Goal: Task Accomplishment & Management: Complete application form

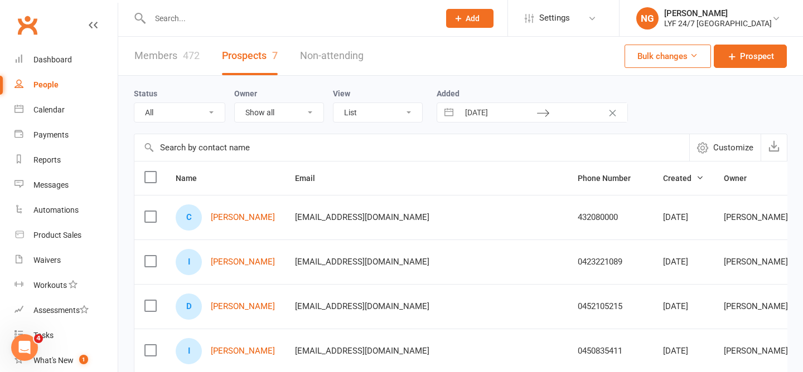
click at [168, 56] on link "Members 472" at bounding box center [166, 56] width 65 height 38
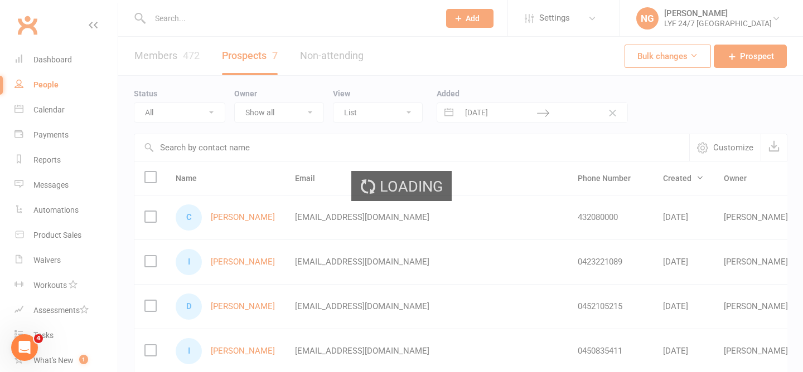
select select "100"
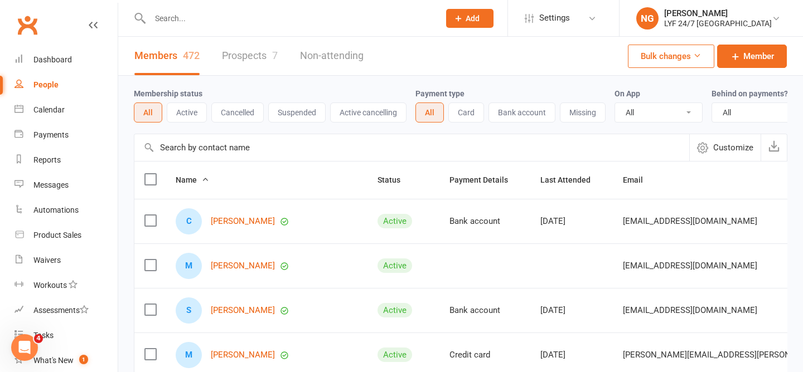
click at [190, 18] on input "text" at bounding box center [289, 19] width 285 height 16
click at [235, 21] on input "text" at bounding box center [289, 19] width 285 height 16
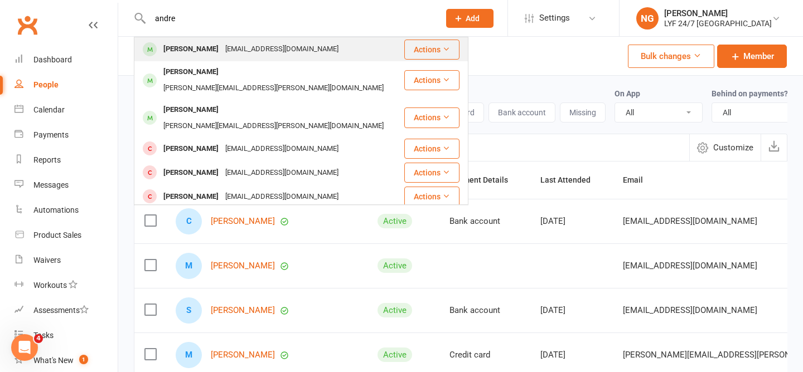
type input "andre"
click at [259, 43] on div "[EMAIL_ADDRESS][DOMAIN_NAME]" at bounding box center [282, 49] width 120 height 16
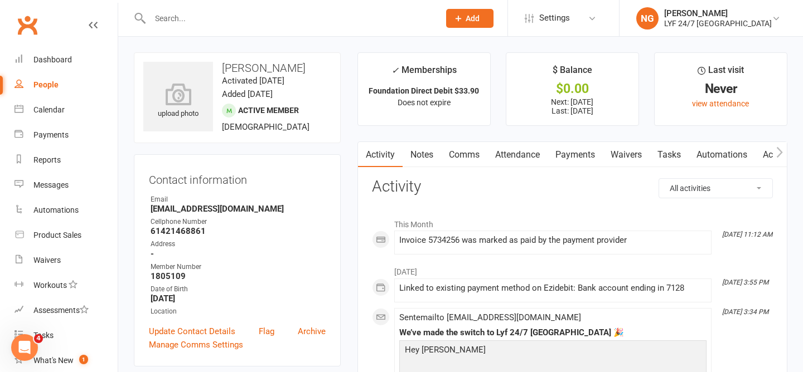
click at [587, 154] on link "Payments" at bounding box center [574, 155] width 55 height 26
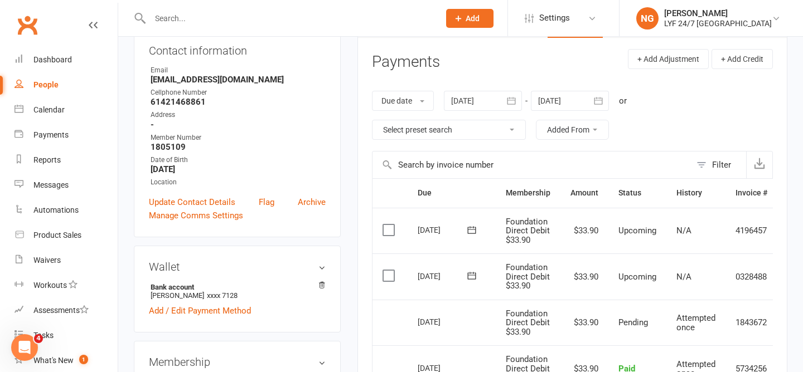
scroll to position [126, 0]
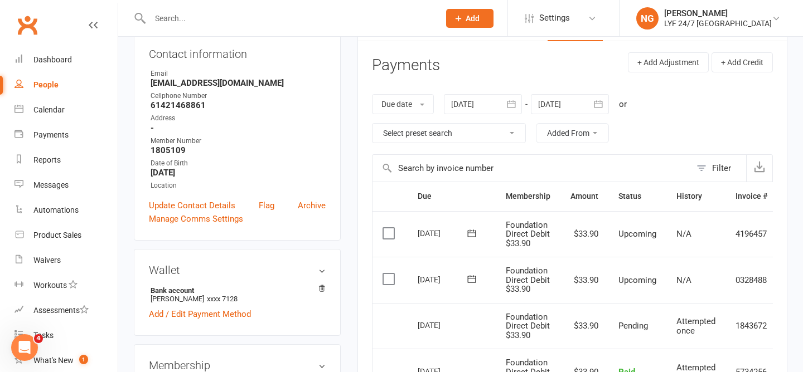
click at [511, 104] on icon "button" at bounding box center [511, 104] width 11 height 11
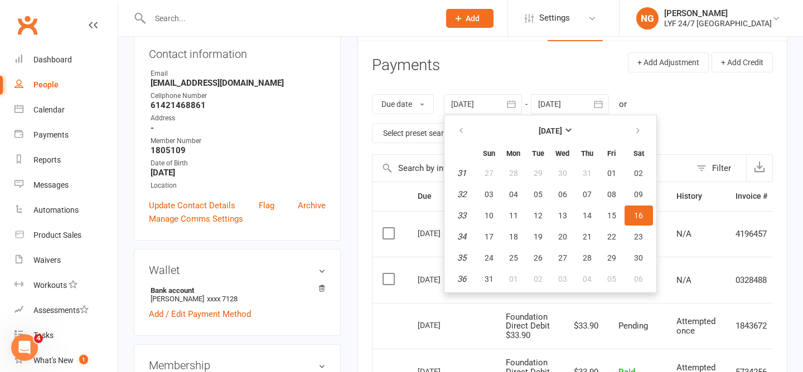
click at [702, 128] on div "Due date Due date Date paid Date failed Date settled [DATE] [DATE] Sun Mon Tue …" at bounding box center [572, 118] width 401 height 71
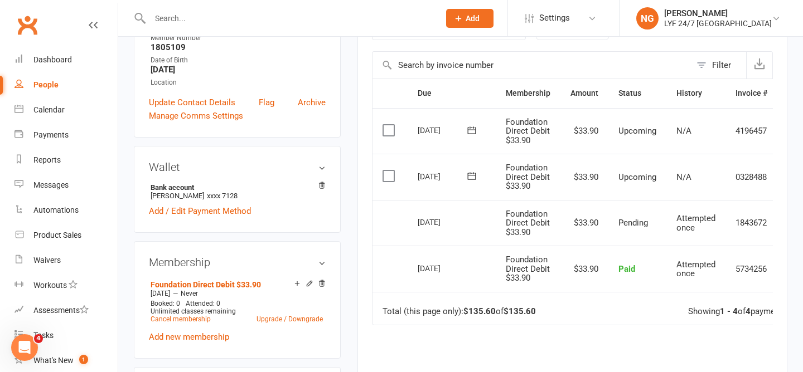
scroll to position [205, 0]
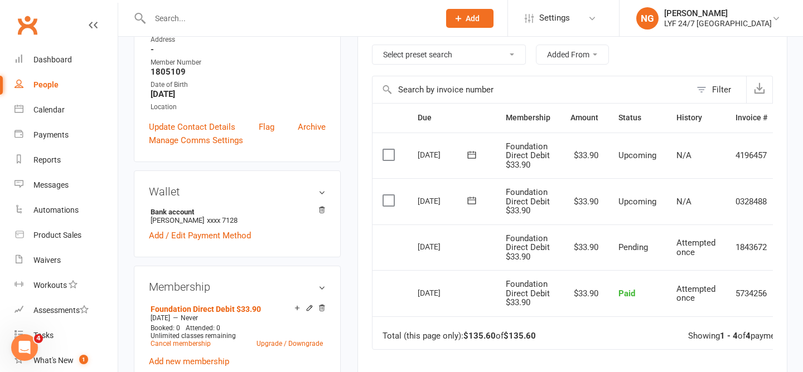
click at [443, 293] on div "[DATE]" at bounding box center [443, 292] width 51 height 17
click at [500, 288] on td "Foundation Direct Debit $33.90" at bounding box center [528, 293] width 65 height 46
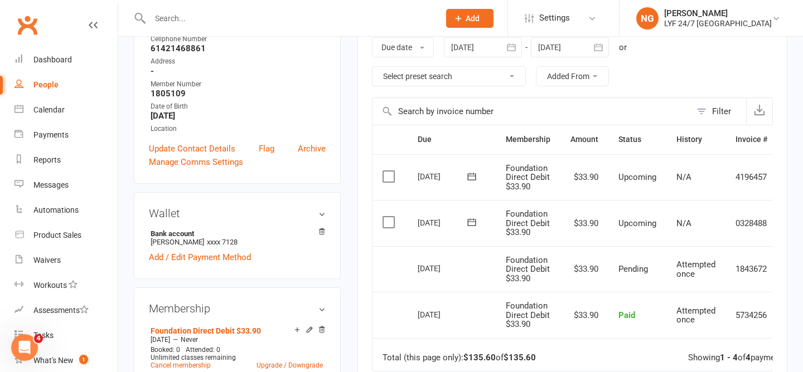
click at [442, 317] on div "[DATE]" at bounding box center [443, 314] width 51 height 17
click at [439, 272] on div "[DATE]" at bounding box center [443, 268] width 51 height 17
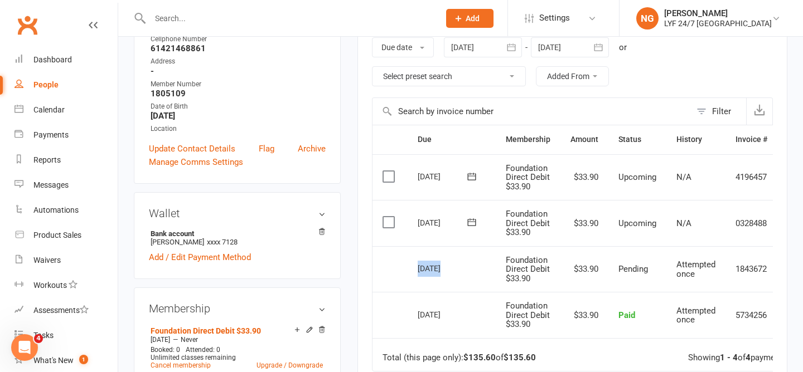
click at [439, 272] on div "[DATE]" at bounding box center [443, 268] width 51 height 17
click at [466, 272] on div "[DATE]" at bounding box center [443, 268] width 51 height 17
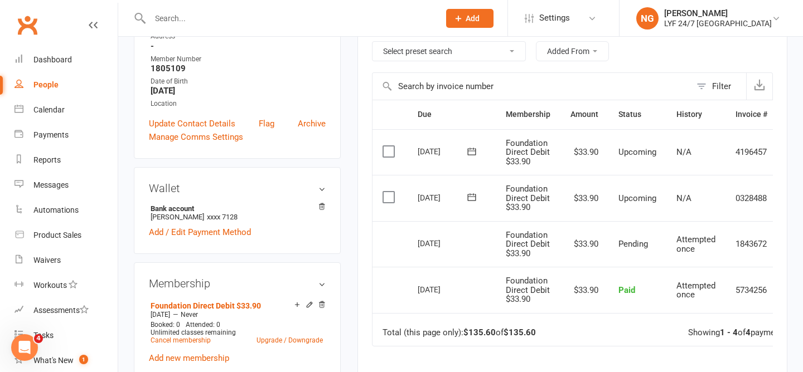
scroll to position [211, 0]
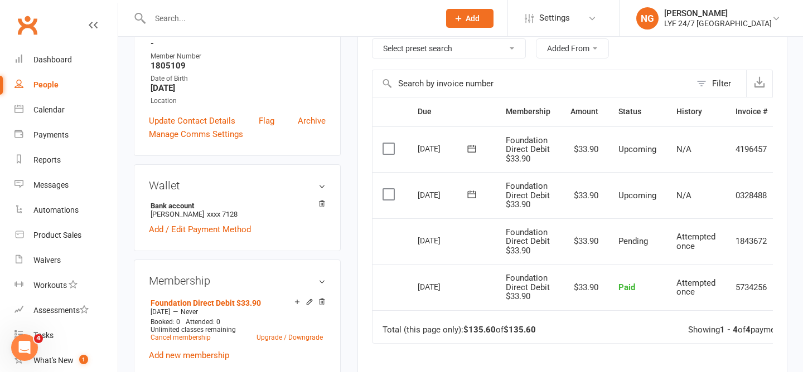
click at [449, 243] on div "[DATE]" at bounding box center [443, 240] width 51 height 17
click at [472, 256] on td "[DATE]" at bounding box center [452, 242] width 88 height 46
click at [390, 194] on label at bounding box center [389, 194] width 15 height 11
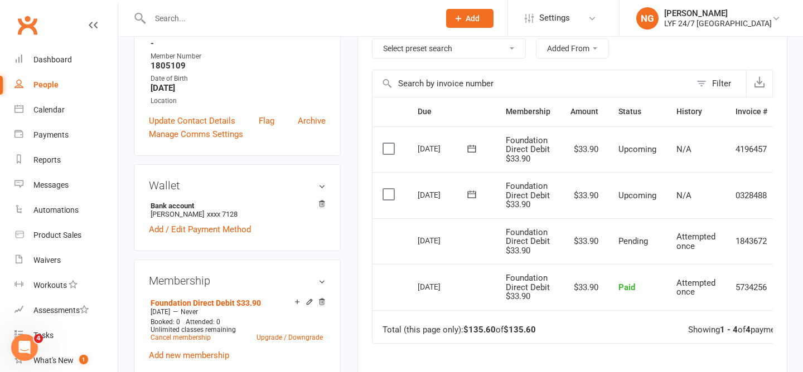
click at [390, 189] on input "checkbox" at bounding box center [385, 189] width 7 height 0
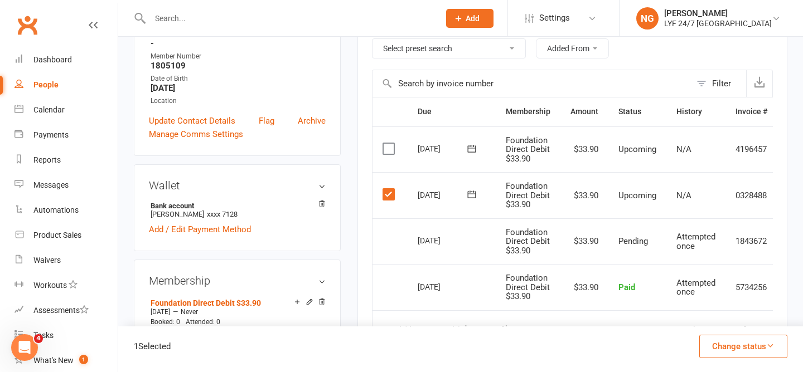
click at [390, 143] on label at bounding box center [389, 148] width 15 height 11
click at [390, 143] on input "checkbox" at bounding box center [385, 143] width 7 height 0
click at [746, 343] on button "Change status" at bounding box center [743, 346] width 88 height 23
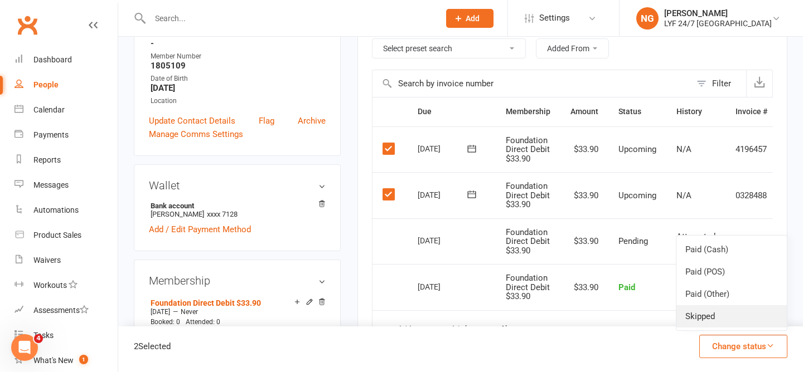
click at [711, 312] on link "Skipped" at bounding box center [731, 317] width 110 height 22
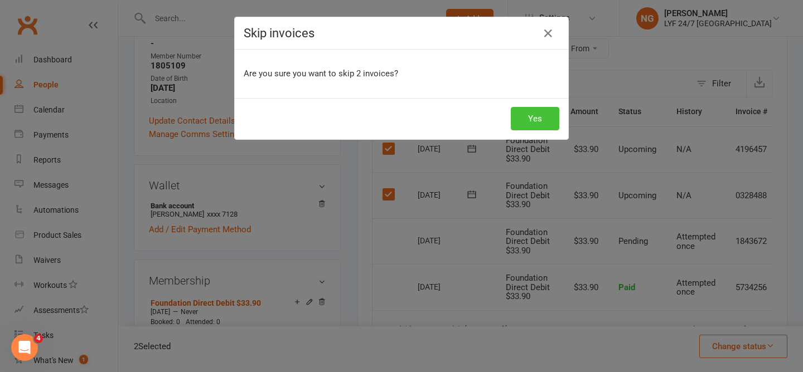
click at [523, 120] on button "Yes" at bounding box center [535, 118] width 49 height 23
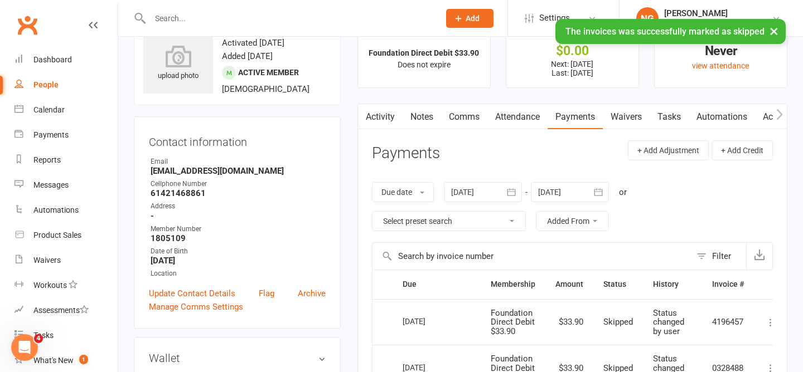
scroll to position [22, 0]
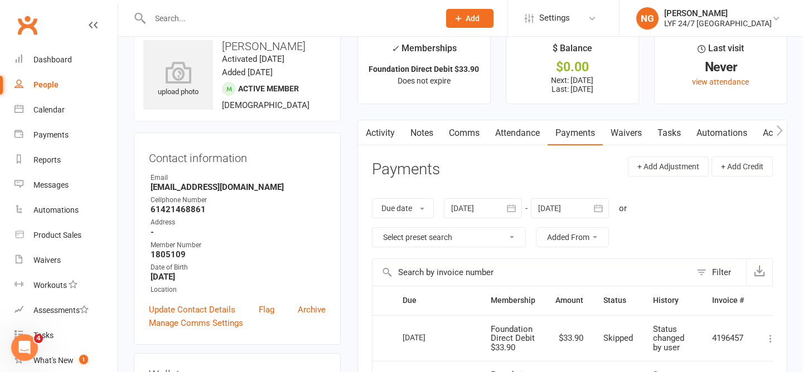
click at [371, 134] on scrollable-tabs "Activity Notes Comms Attendance Payments Waivers Tasks Automations Access Contr…" at bounding box center [572, 133] width 429 height 26
click at [380, 130] on link "Activity" at bounding box center [380, 133] width 45 height 26
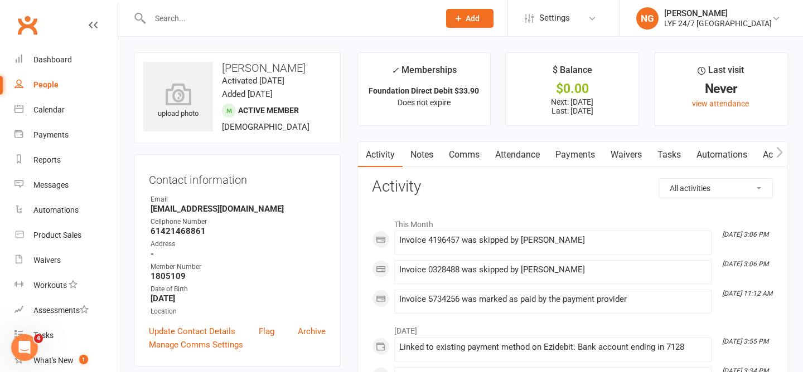
scroll to position [14, 0]
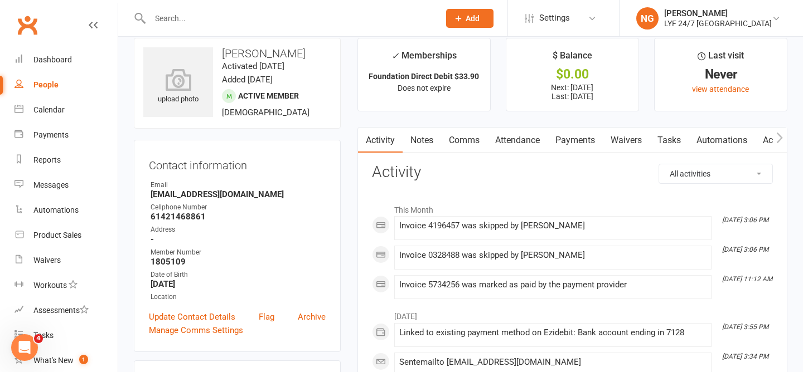
click at [566, 141] on link "Payments" at bounding box center [574, 141] width 55 height 26
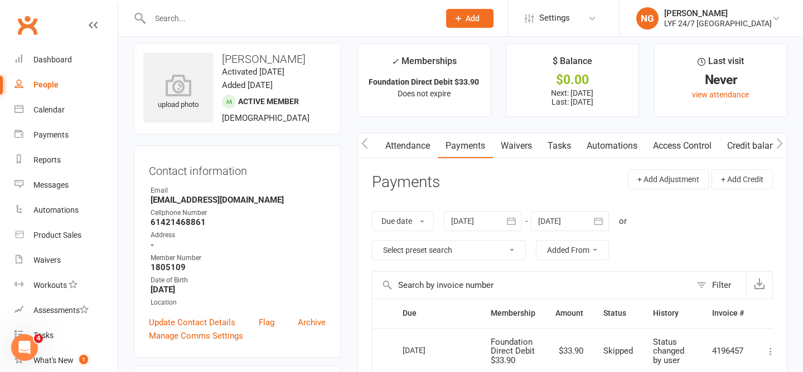
scroll to position [0, 117]
click at [682, 145] on link "Access Control" at bounding box center [678, 146] width 74 height 26
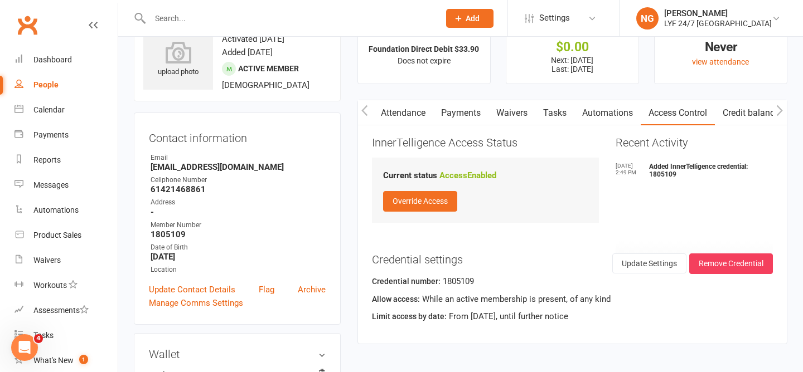
scroll to position [43, 0]
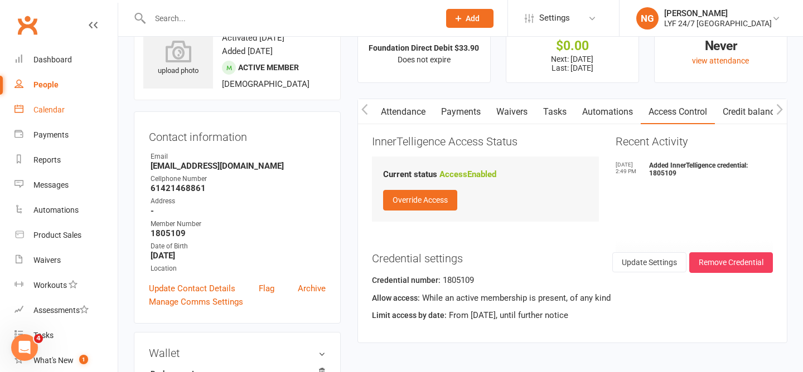
click at [35, 107] on div "Calendar" at bounding box center [48, 109] width 31 height 9
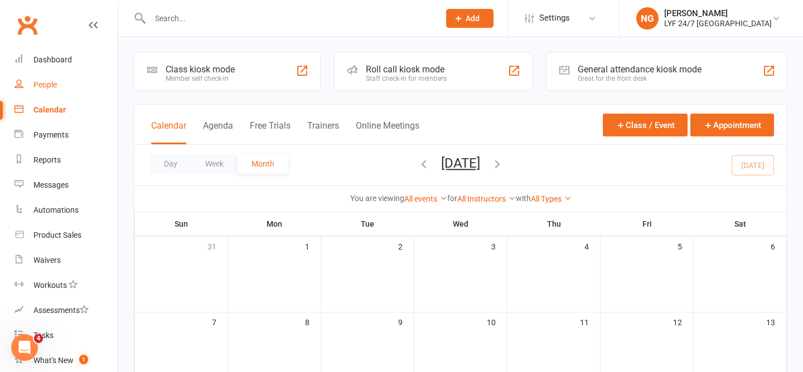
click at [40, 83] on div "People" at bounding box center [44, 84] width 23 height 9
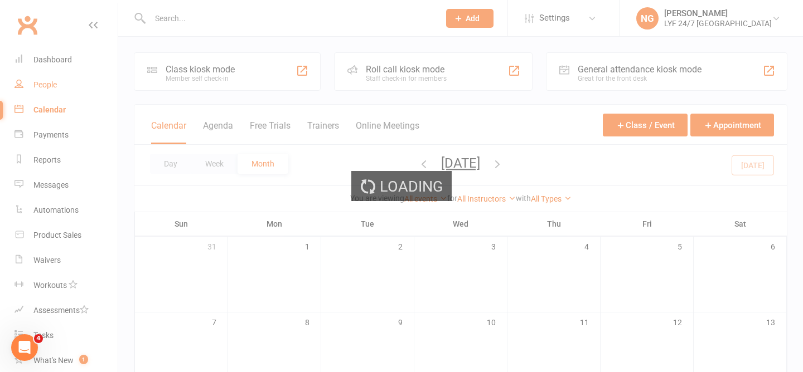
select select "100"
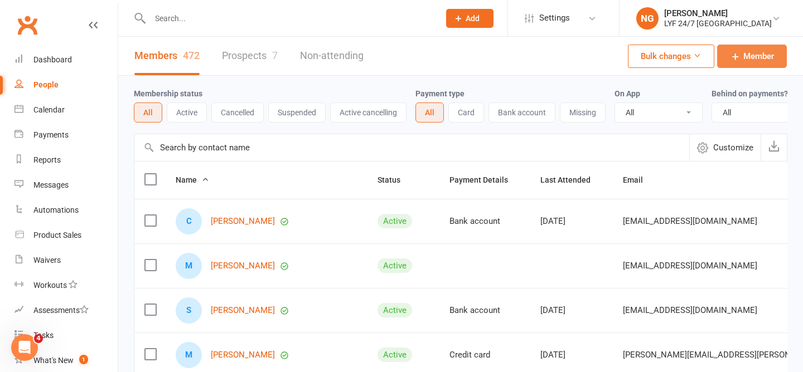
click at [736, 45] on link "Member" at bounding box center [752, 56] width 70 height 23
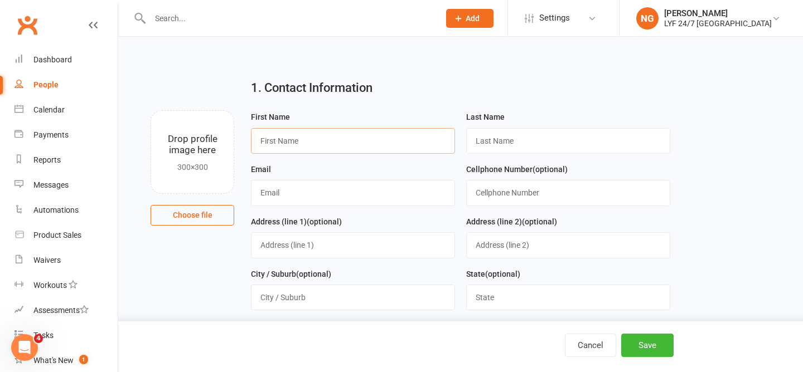
click at [308, 130] on input "text" at bounding box center [353, 141] width 204 height 26
type input "Sandeep"
click at [495, 142] on input "text" at bounding box center [568, 141] width 204 height 26
type input "[PERSON_NAME]"
type input "[EMAIL_ADDRESS][DOMAIN_NAME]"
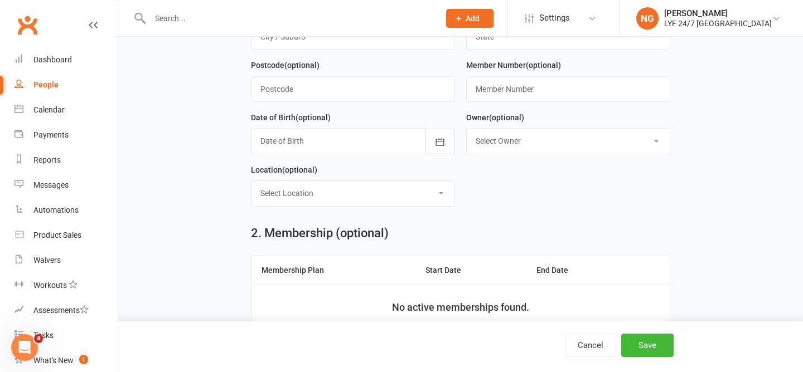
scroll to position [264, 0]
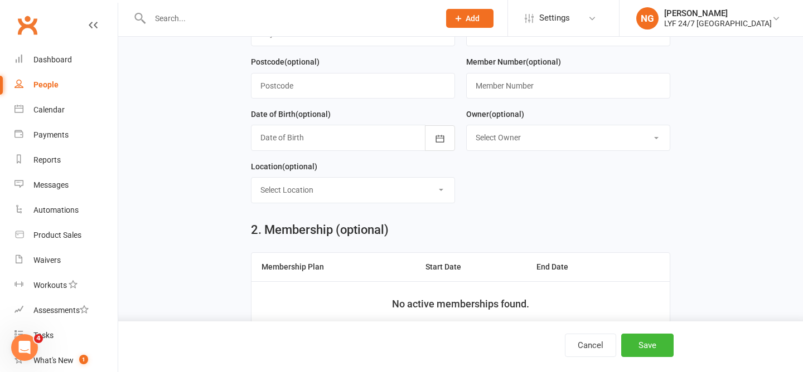
type input "0472623343"
click at [438, 196] on select "Select Location Example Room (Rename me!)" at bounding box center [352, 190] width 203 height 25
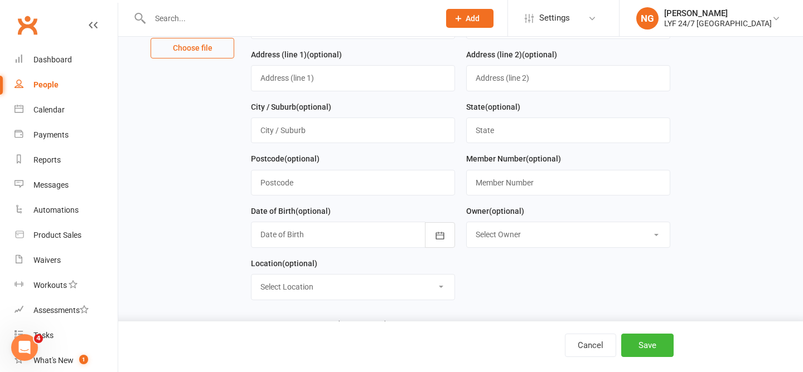
scroll to position [175, 0]
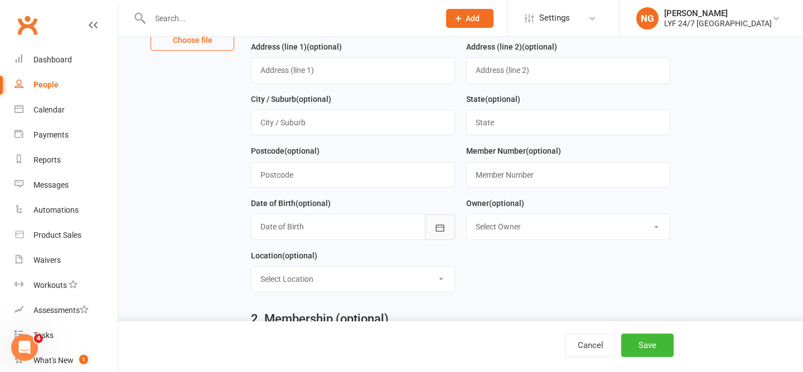
click at [437, 226] on icon "button" at bounding box center [439, 227] width 11 height 11
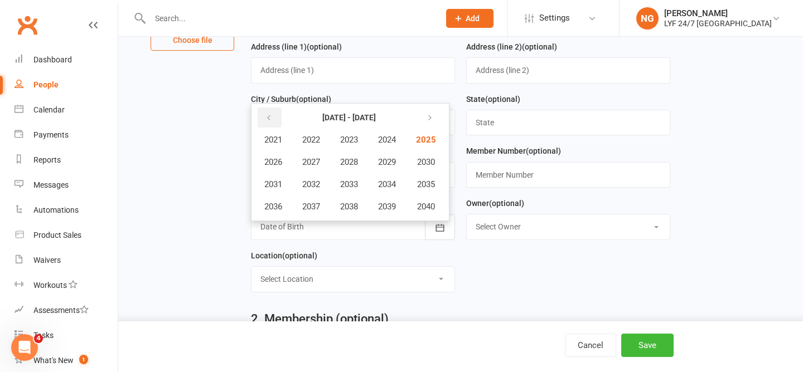
click at [273, 120] on button "button" at bounding box center [270, 118] width 24 height 20
click at [274, 187] on span "1991" at bounding box center [273, 185] width 18 height 10
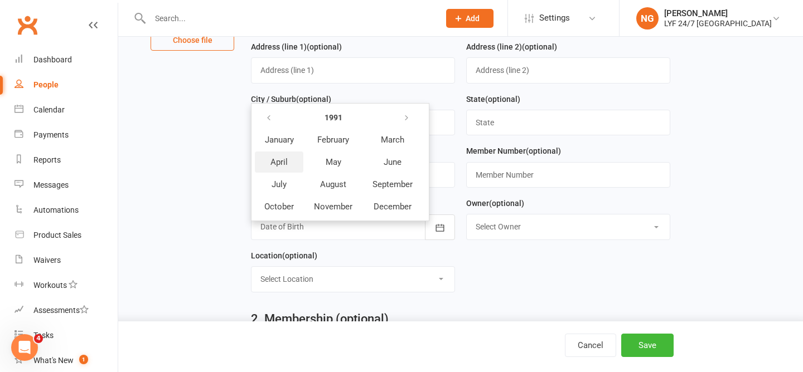
click at [280, 164] on span "April" at bounding box center [278, 162] width 17 height 10
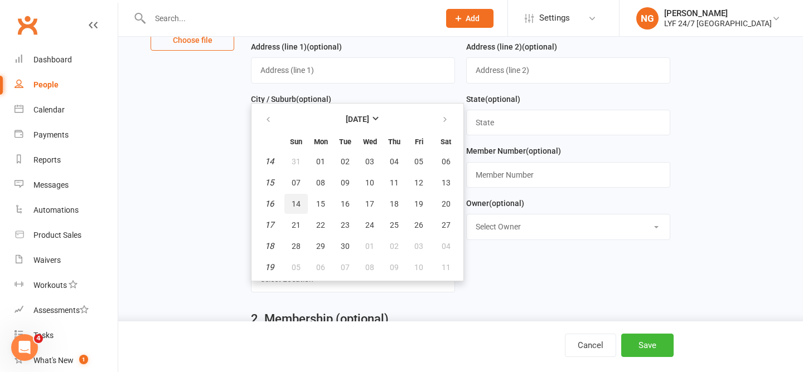
click at [300, 205] on span "14" at bounding box center [296, 204] width 9 height 9
type input "[DATE]"
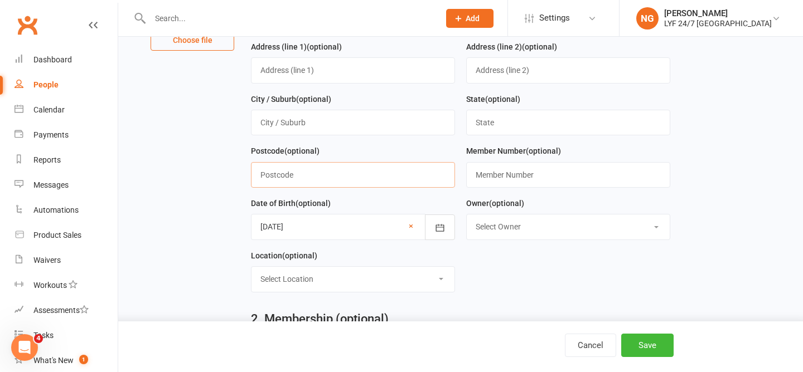
click at [333, 173] on input "text" at bounding box center [353, 175] width 204 height 26
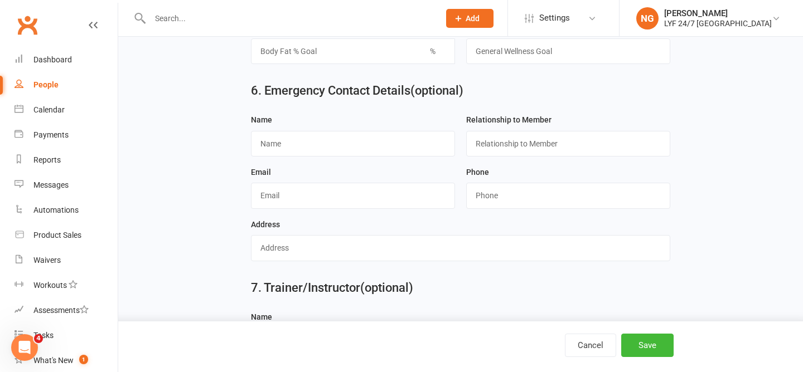
scroll to position [1072, 0]
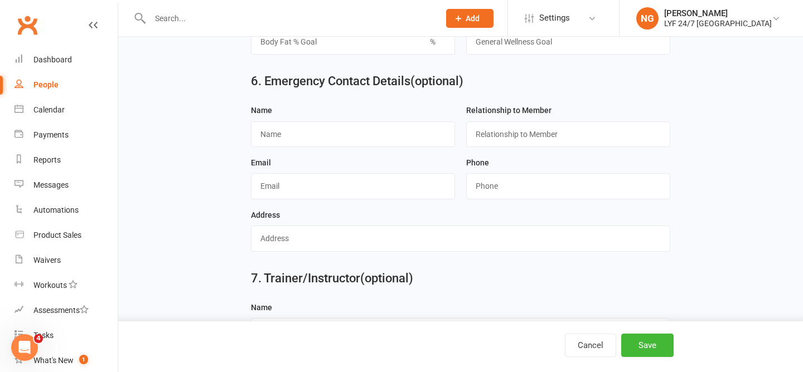
type input "2060"
click at [282, 138] on input "text" at bounding box center [353, 135] width 204 height 26
type input "[PERSON_NAME]"
click at [498, 142] on input "text" at bounding box center [568, 135] width 204 height 26
type input "Wife"
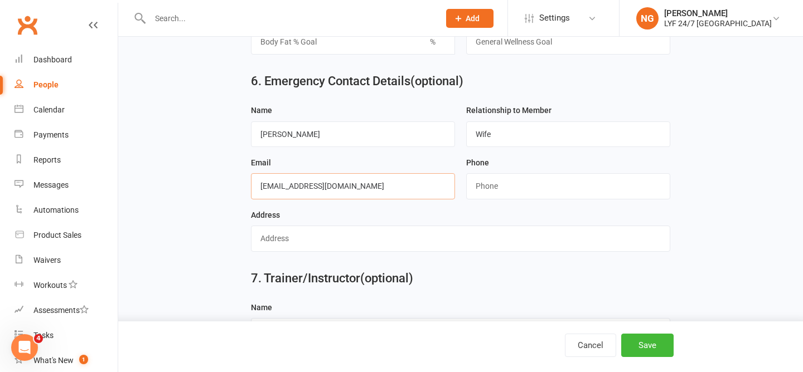
type input "[EMAIL_ADDRESS][DOMAIN_NAME]"
type input "0484365085"
click at [277, 244] on input "text" at bounding box center [460, 239] width 419 height 26
type input "8"
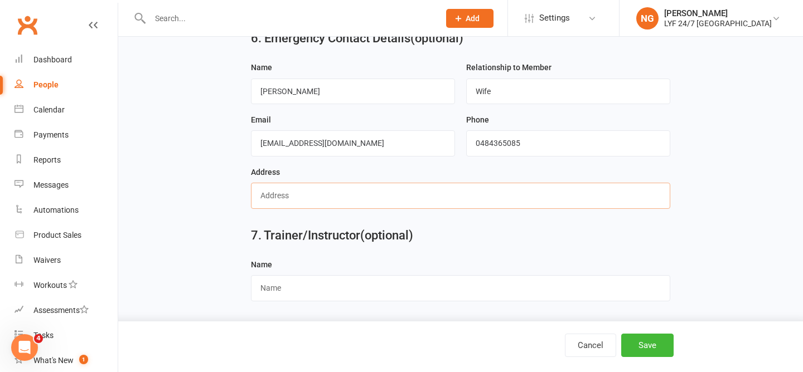
scroll to position [1120, 0]
click at [476, 249] on div "7. Trainer/Instructor (optional)" at bounding box center [460, 238] width 435 height 40
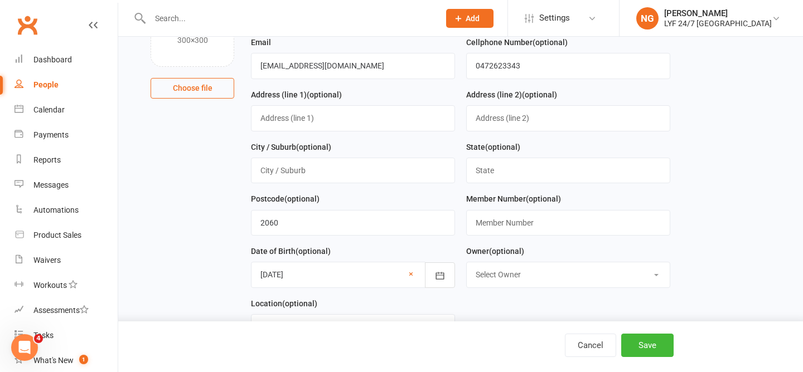
scroll to position [133, 0]
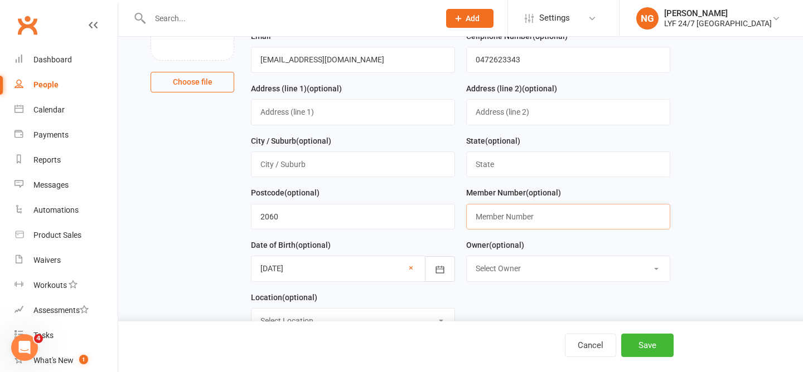
click at [531, 228] on input "text" at bounding box center [568, 217] width 204 height 26
click at [634, 207] on input "text" at bounding box center [568, 217] width 204 height 26
type input "100215"
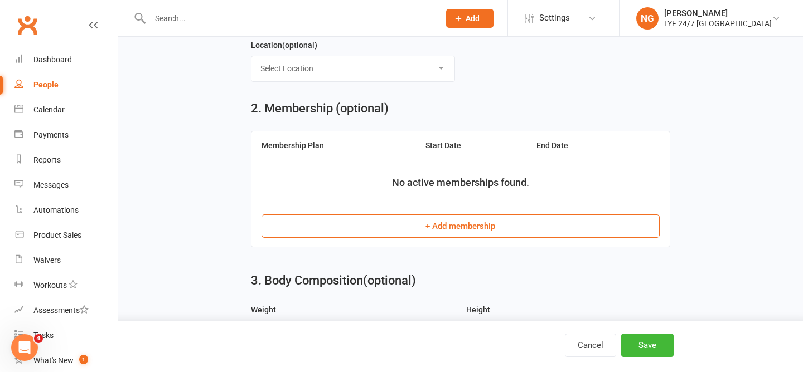
scroll to position [390, 0]
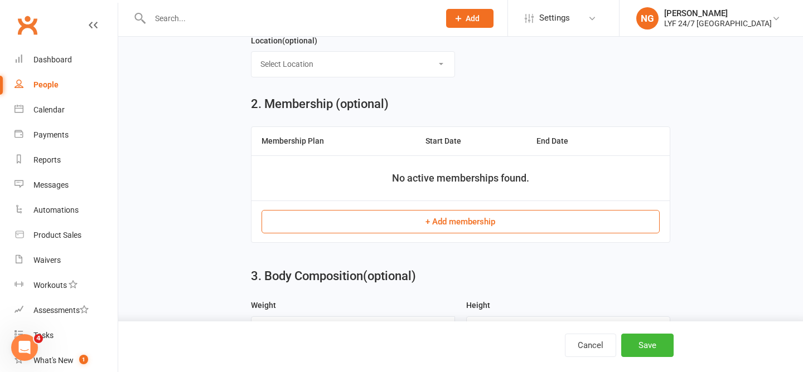
click at [511, 221] on button "+ Add membership" at bounding box center [460, 221] width 398 height 23
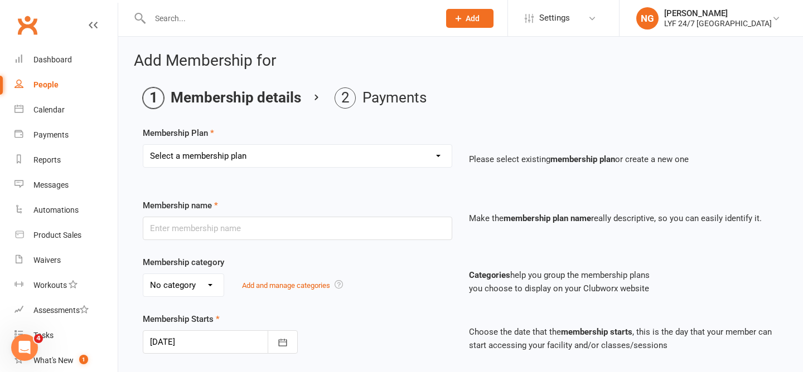
click at [393, 158] on select "Select a membership plan Create new Membership Plan Foundation Direct Debit $41…" at bounding box center [297, 156] width 308 height 22
select select "18"
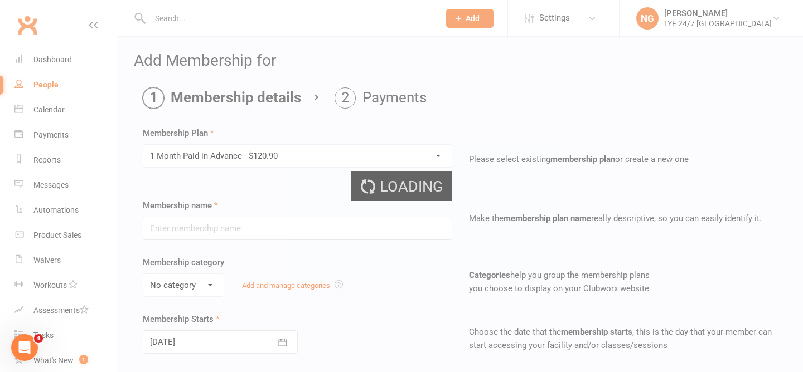
type input "1 Month Paid in Advance - $120.90"
select select "3"
type input "0"
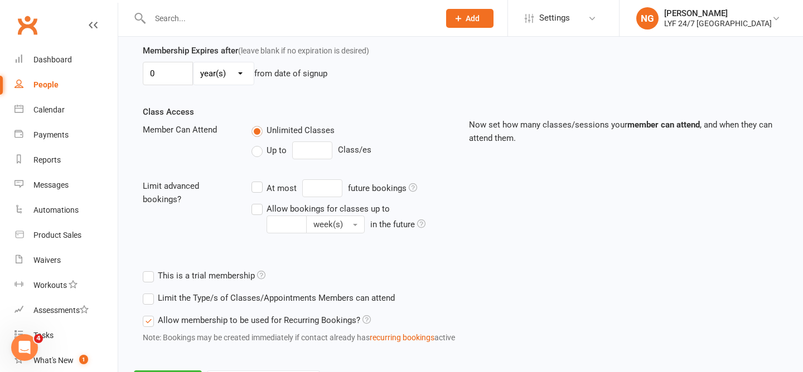
scroll to position [379, 0]
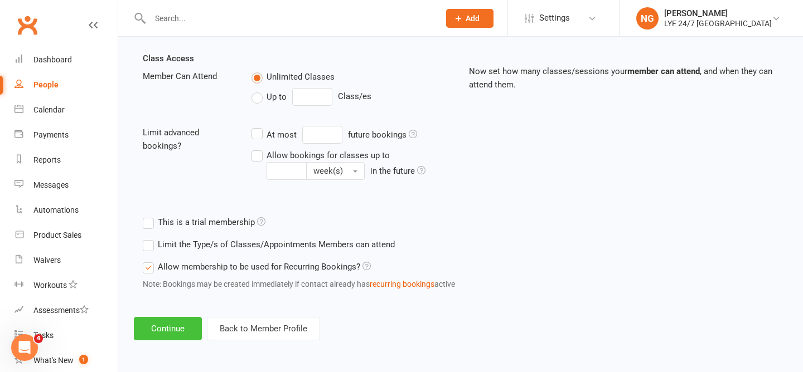
click at [159, 321] on button "Continue" at bounding box center [168, 328] width 68 height 23
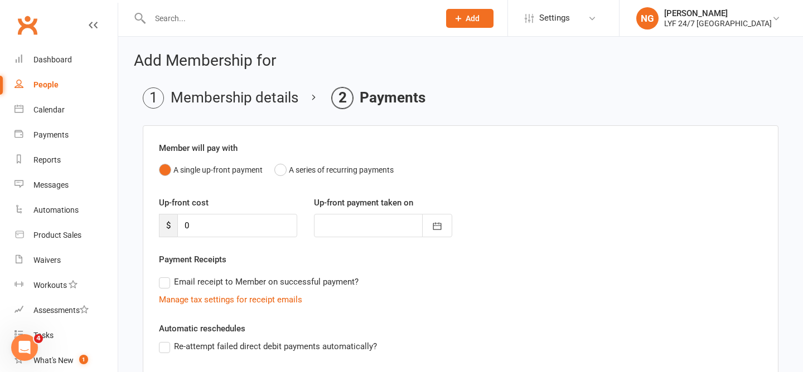
scroll to position [190, 0]
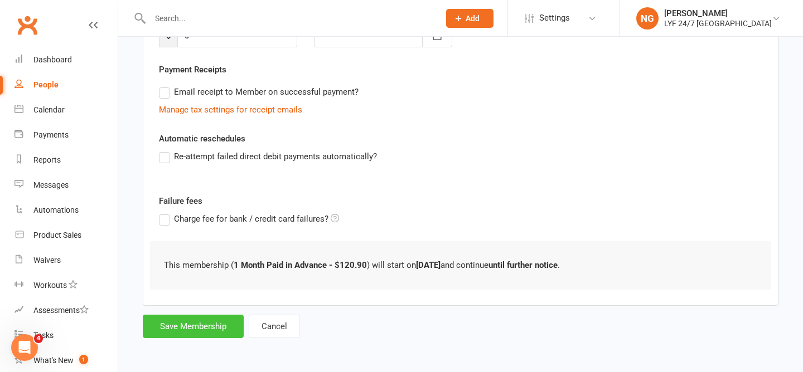
click at [212, 322] on button "Save Membership" at bounding box center [193, 326] width 101 height 23
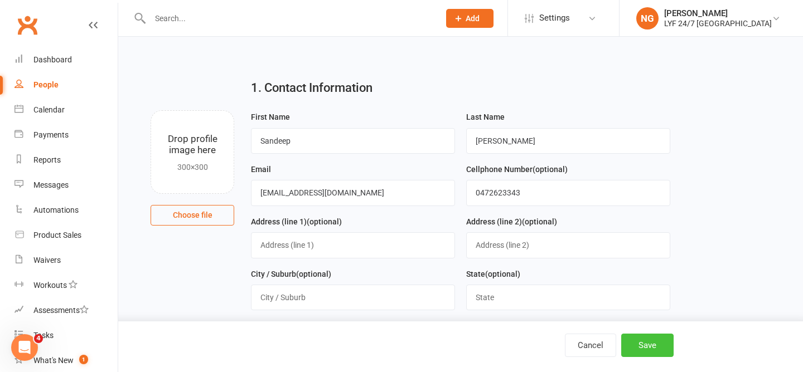
click at [651, 345] on button "Save" at bounding box center [647, 345] width 52 height 23
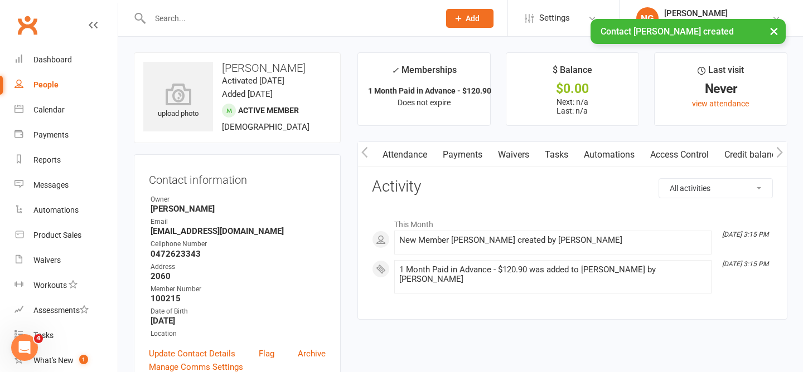
scroll to position [0, 119]
click at [697, 150] on link "Access Control" at bounding box center [678, 155] width 74 height 26
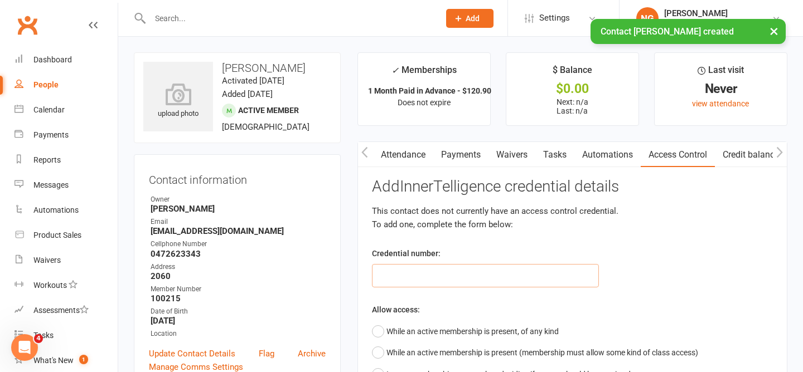
click at [481, 277] on input "text" at bounding box center [485, 275] width 227 height 23
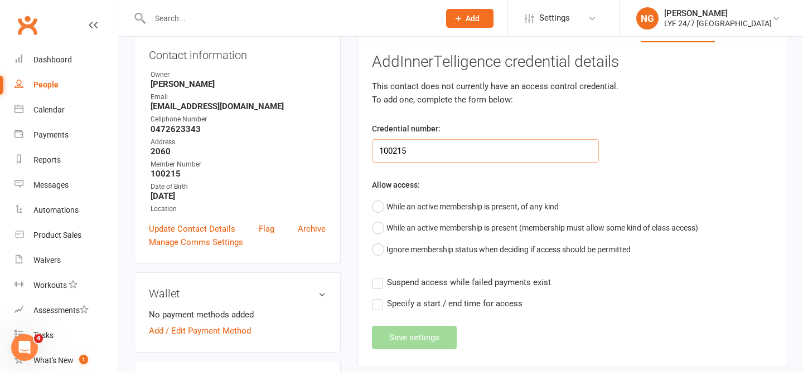
scroll to position [142, 0]
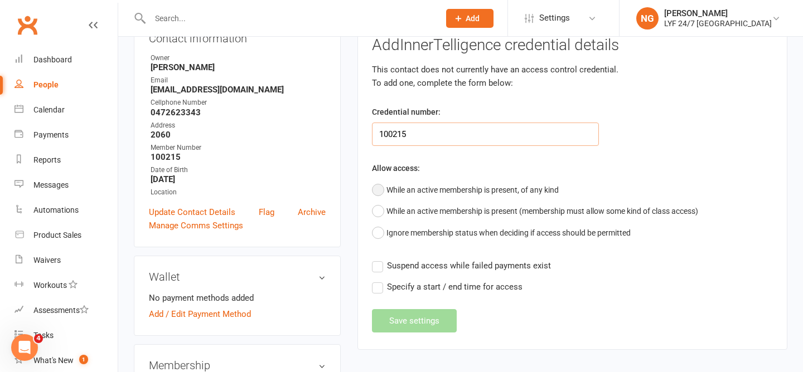
type input "100215"
click at [549, 187] on button "While an active membership is present, of any kind" at bounding box center [465, 190] width 187 height 21
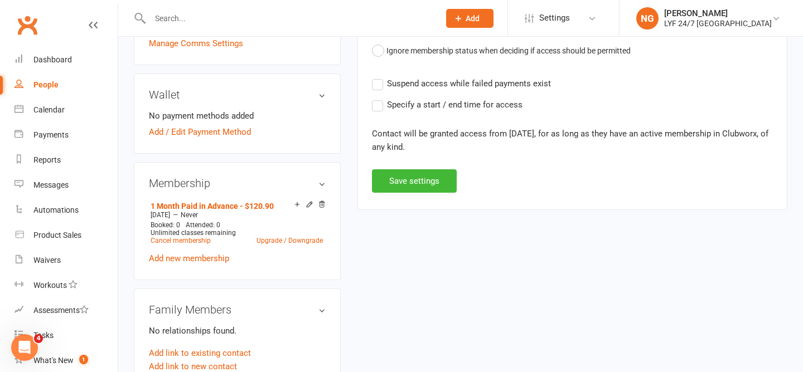
scroll to position [361, 0]
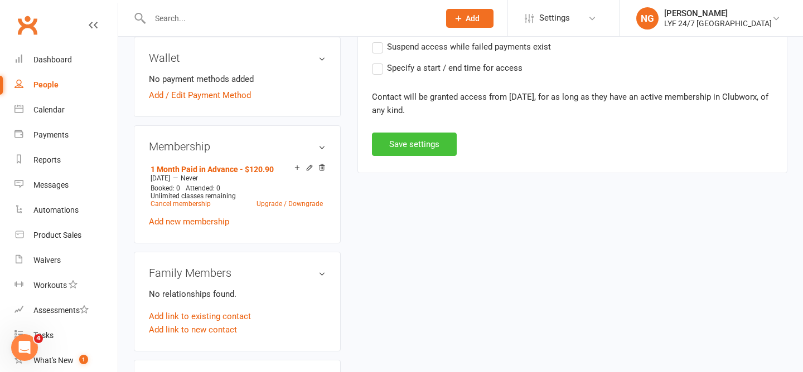
click at [413, 149] on button "Save settings" at bounding box center [414, 144] width 85 height 23
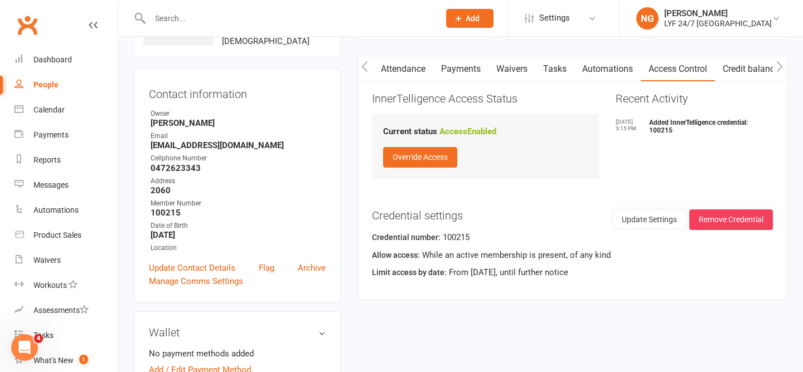
scroll to position [0, 0]
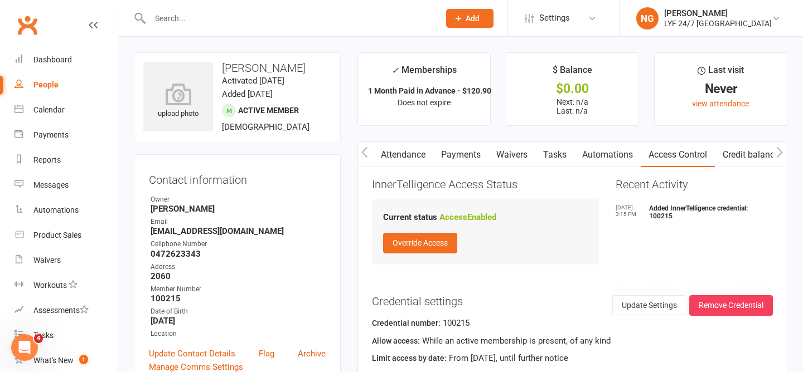
click at [302, 69] on h3 "[PERSON_NAME]" at bounding box center [237, 68] width 188 height 12
copy h3 "[PERSON_NAME]"
click at [336, 66] on div "upload photo [PERSON_NAME] Activated [DATE] Added [DATE] Active member [DEMOGRA…" at bounding box center [237, 97] width 207 height 91
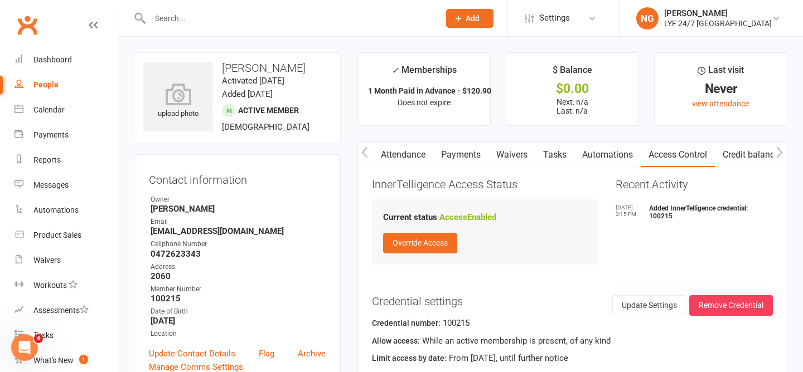
click at [46, 92] on link "People" at bounding box center [65, 84] width 103 height 25
select select "100"
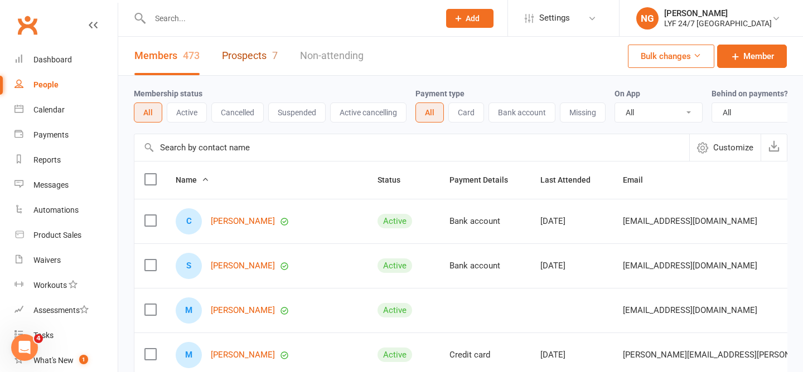
click at [250, 58] on link "Prospects 7" at bounding box center [250, 56] width 56 height 38
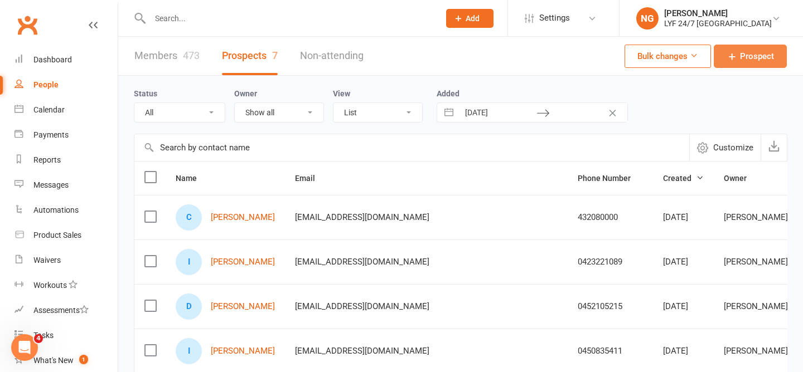
click at [755, 54] on span "Prospect" at bounding box center [757, 56] width 34 height 13
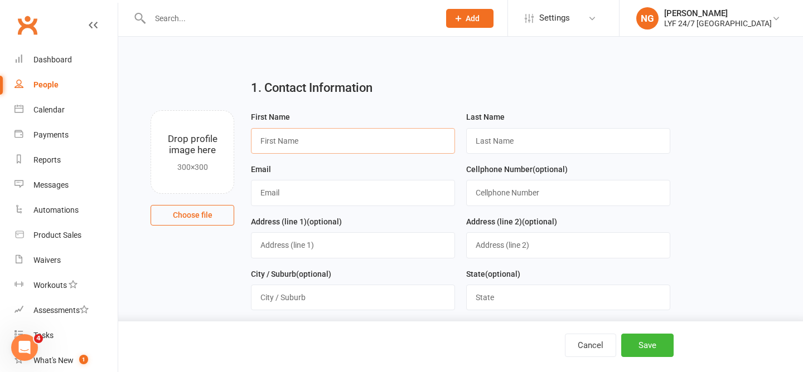
click at [383, 144] on input "text" at bounding box center [353, 141] width 204 height 26
paste input "[PERSON_NAME]"
type input "[PERSON_NAME]"
click at [549, 147] on input "text" at bounding box center [568, 141] width 204 height 26
click at [568, 144] on input "Smoth" at bounding box center [568, 141] width 204 height 26
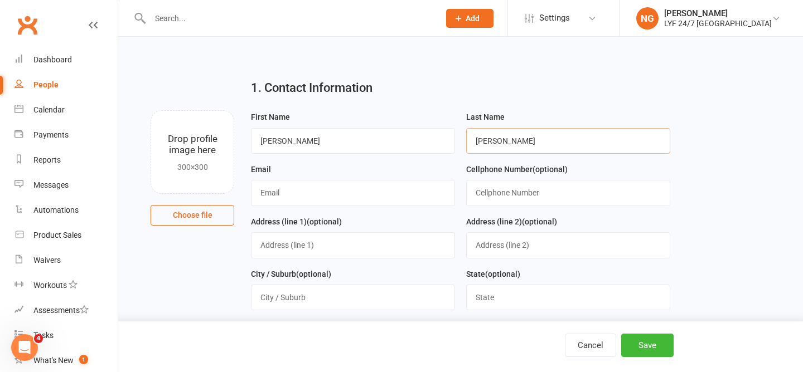
type input "[PERSON_NAME]"
click at [401, 201] on input "text" at bounding box center [353, 193] width 204 height 26
paste input "[PERSON_NAME][EMAIL_ADDRESS][DOMAIN_NAME]"
type input "[PERSON_NAME][EMAIL_ADDRESS][DOMAIN_NAME]"
click at [529, 202] on input "text" at bounding box center [568, 193] width 204 height 26
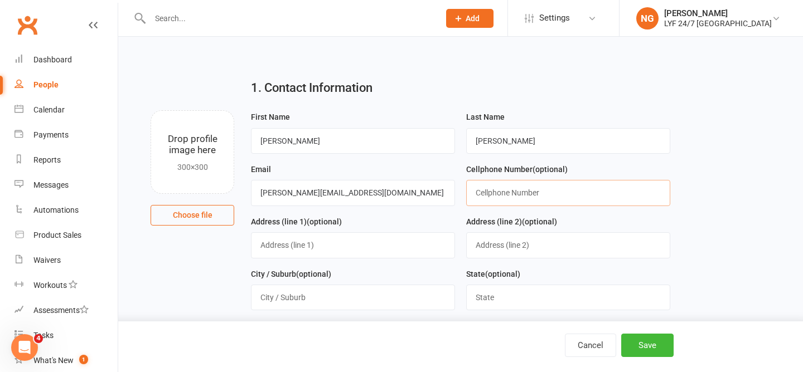
paste input "0422343895"
type input "0422343895"
click at [345, 253] on input "text" at bounding box center [353, 245] width 204 height 26
paste input "[STREET_ADDRESS][PERSON_NAME]"
click at [408, 216] on div "Address (line 1) (optional) [STREET_ADDRESS][PERSON_NAME]" at bounding box center [353, 236] width 204 height 43
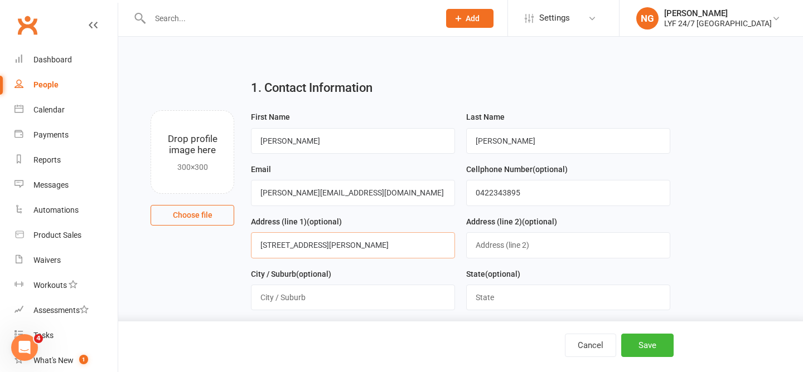
click at [408, 243] on input "[STREET_ADDRESS][PERSON_NAME]" at bounding box center [353, 245] width 204 height 26
type input "[STREET_ADDRESS][PERSON_NAME]"
click at [374, 299] on input "text" at bounding box center [353, 298] width 204 height 26
type input "Milsons Point"
type input "[GEOGRAPHIC_DATA]"
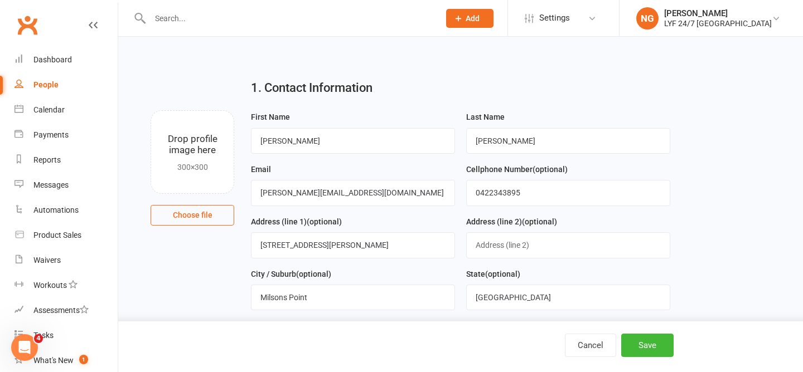
click at [414, 268] on div "City / Suburb (optional) [GEOGRAPHIC_DATA]" at bounding box center [353, 289] width 204 height 43
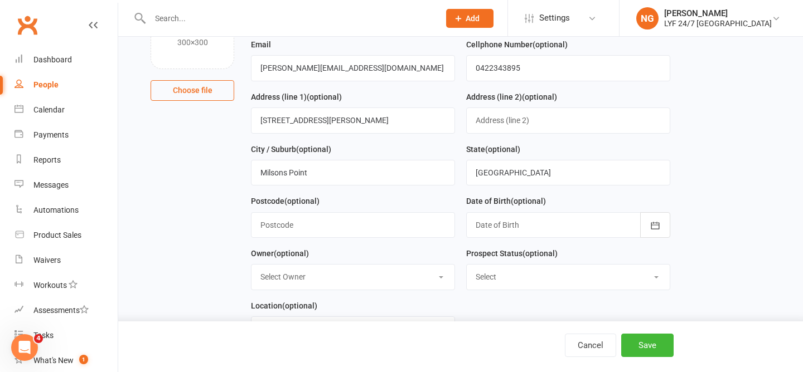
scroll to position [125, 0]
click at [331, 224] on input "text" at bounding box center [353, 225] width 204 height 26
type input "2061"
click at [437, 203] on div "Postcode (optional) 2061" at bounding box center [353, 215] width 204 height 43
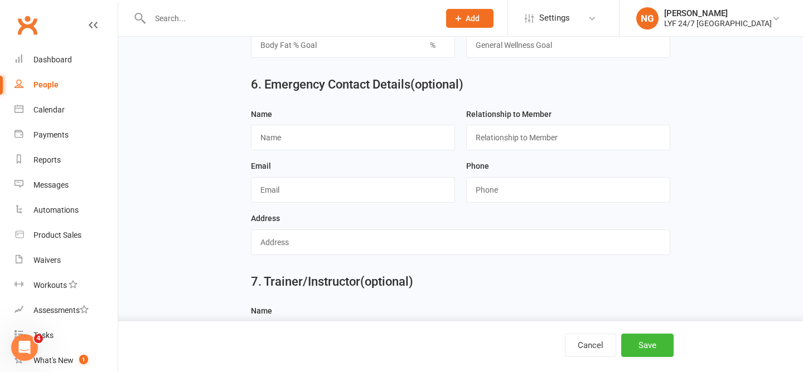
scroll to position [1038, 0]
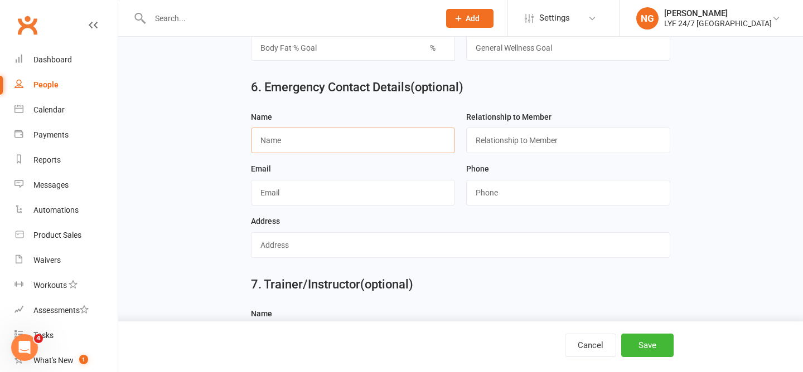
click at [328, 149] on input "text" at bounding box center [353, 141] width 204 height 26
click at [309, 110] on div "6. Emergency Contact Details (optional)" at bounding box center [460, 90] width 435 height 40
click at [300, 152] on input "text" at bounding box center [353, 141] width 204 height 26
paste input "[PERSON_NAME]"
type input "[PERSON_NAME]"
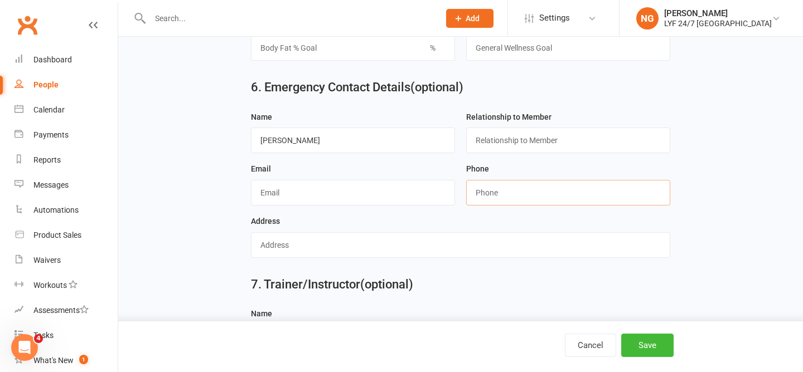
click at [503, 204] on input "string" at bounding box center [568, 193] width 204 height 26
paste input "0435719969"
type input "0435719969"
click at [484, 182] on div "Phone" at bounding box center [568, 183] width 204 height 43
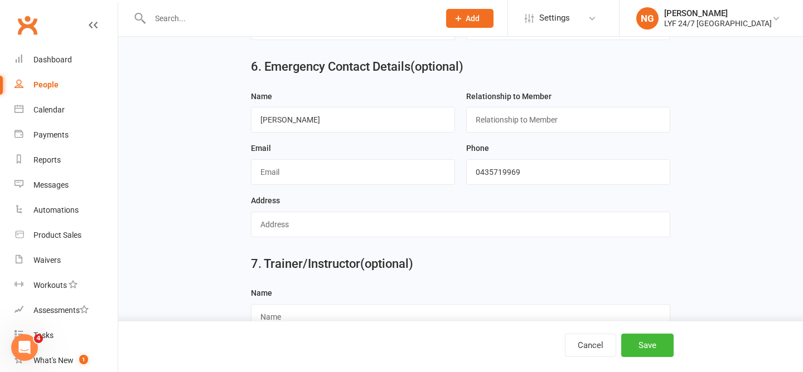
scroll to position [1093, 0]
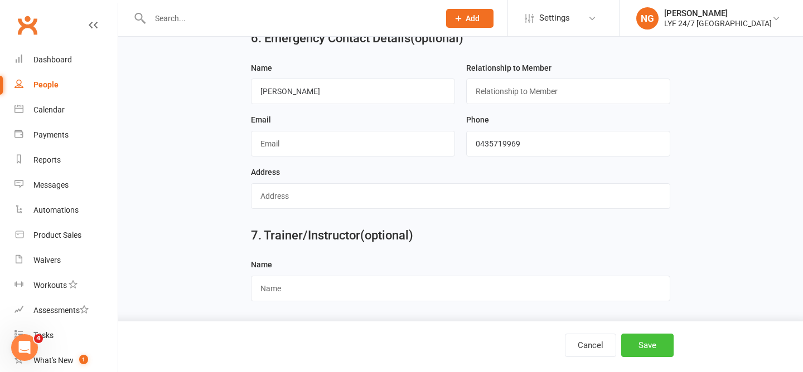
click at [641, 348] on button "Save" at bounding box center [647, 345] width 52 height 23
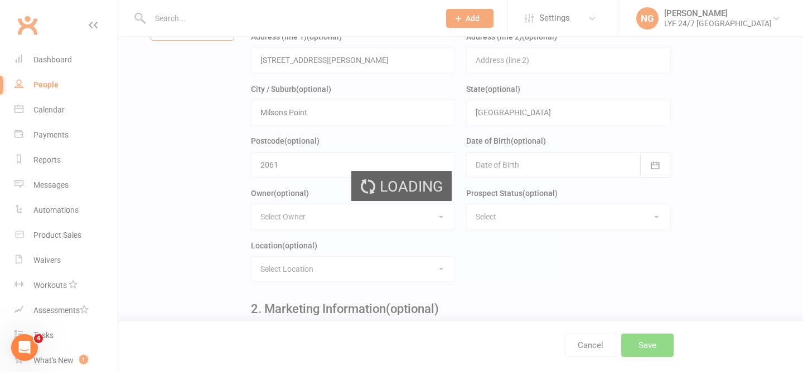
scroll to position [0, 0]
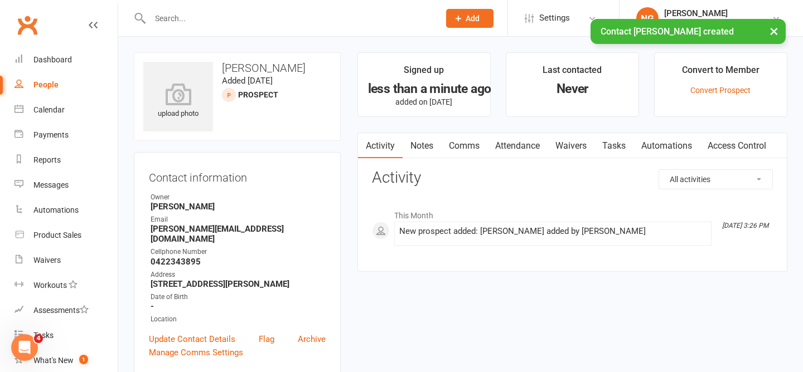
click at [469, 143] on link "Comms" at bounding box center [464, 146] width 46 height 26
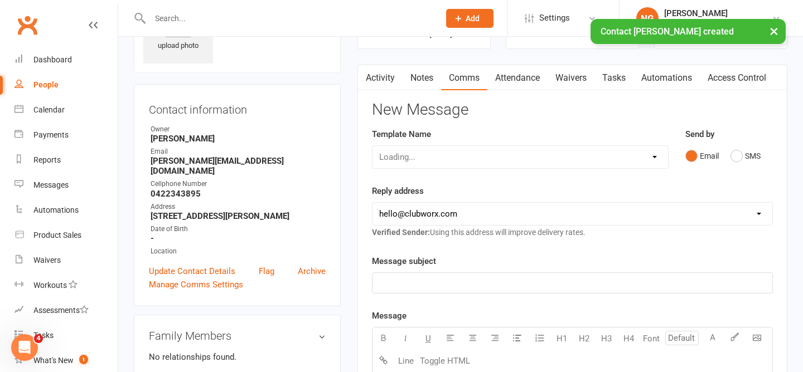
scroll to position [78, 0]
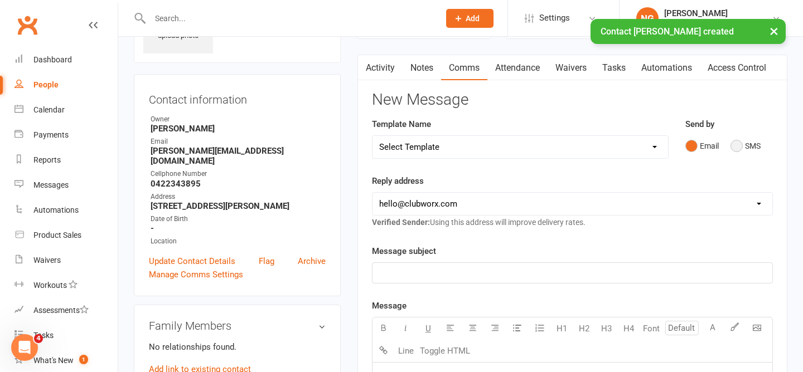
click at [739, 146] on button "SMS" at bounding box center [745, 145] width 30 height 21
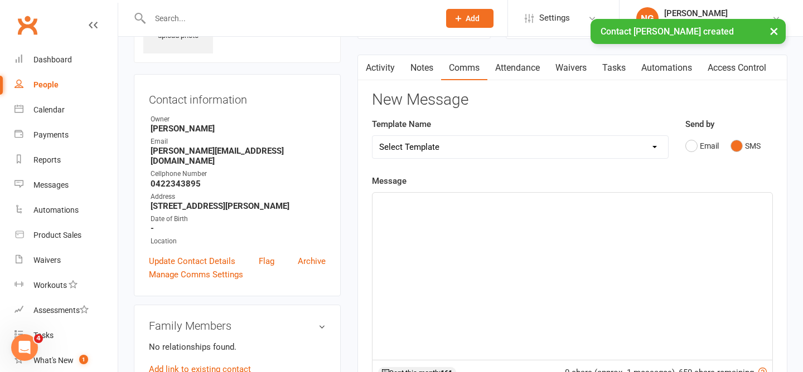
click at [575, 211] on div "﻿" at bounding box center [572, 276] width 400 height 167
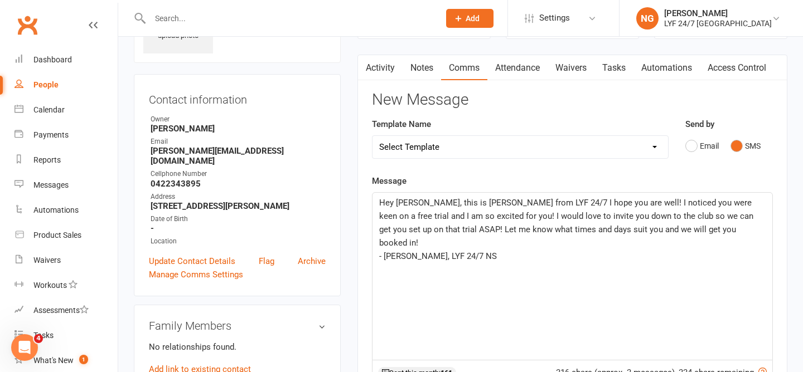
click at [644, 175] on div "Message Hey [PERSON_NAME], this is [PERSON_NAME] from LYF 24/7 I hope you are w…" at bounding box center [572, 342] width 401 height 335
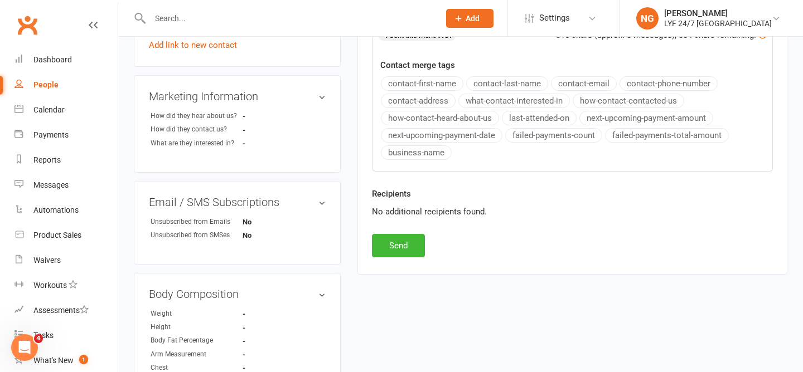
scroll to position [422, 0]
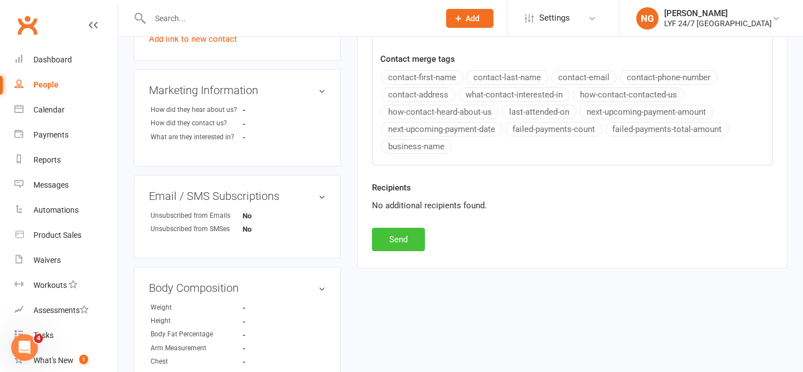
click at [397, 234] on button "Send" at bounding box center [398, 239] width 53 height 23
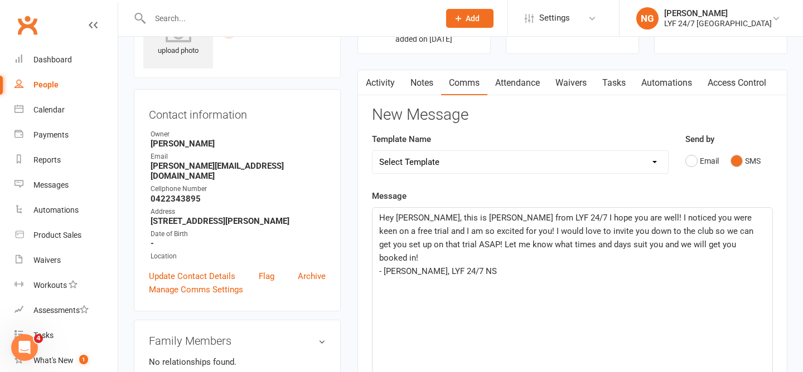
scroll to position [0, 0]
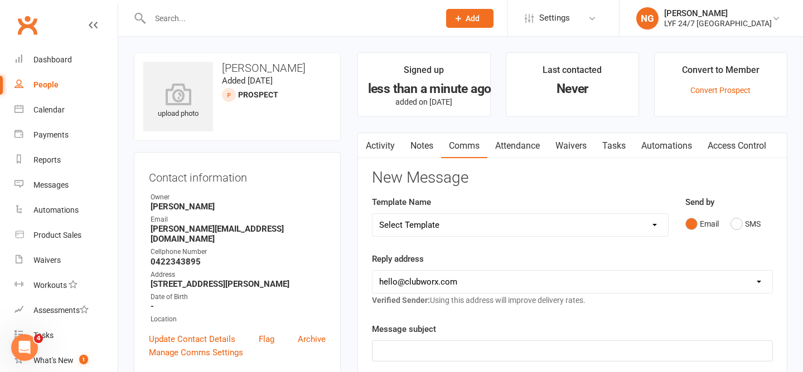
click at [20, 76] on link "People" at bounding box center [65, 84] width 103 height 25
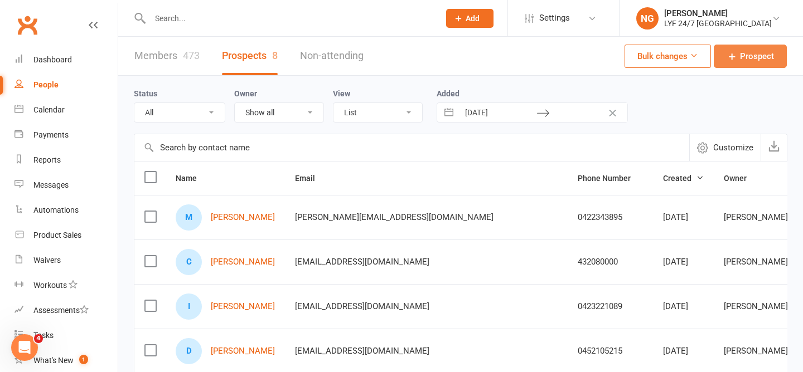
click at [740, 60] on span "Prospect" at bounding box center [757, 56] width 34 height 13
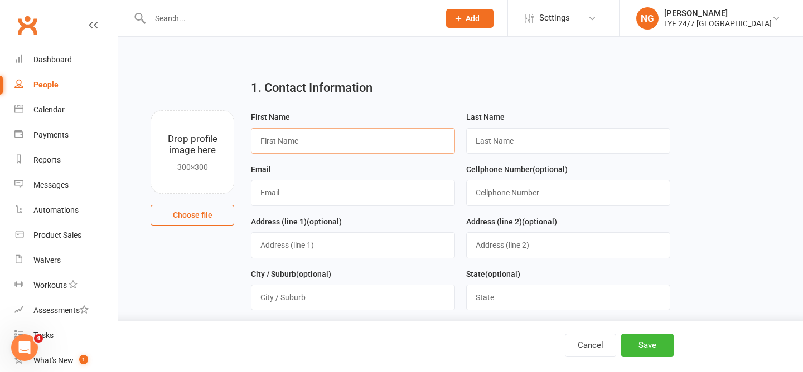
click at [326, 134] on input "text" at bounding box center [353, 141] width 204 height 26
paste input "0413046507"
click at [326, 134] on input "0413046507" at bounding box center [353, 141] width 204 height 26
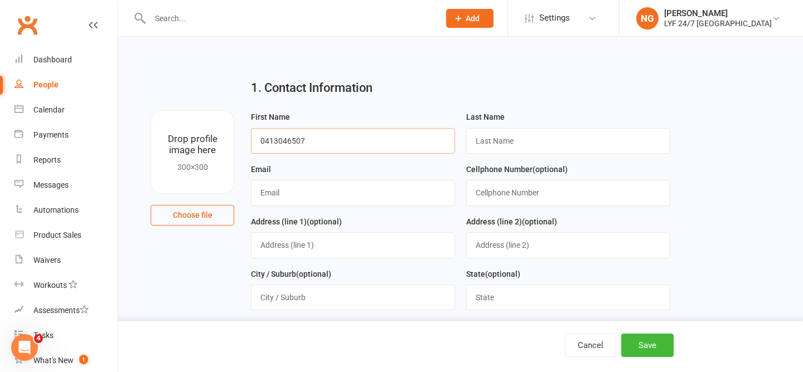
click at [394, 151] on input "0413046507" at bounding box center [353, 141] width 204 height 26
click at [374, 140] on input "0413046507" at bounding box center [353, 141] width 204 height 26
paste input "[PERSON_NAME]"
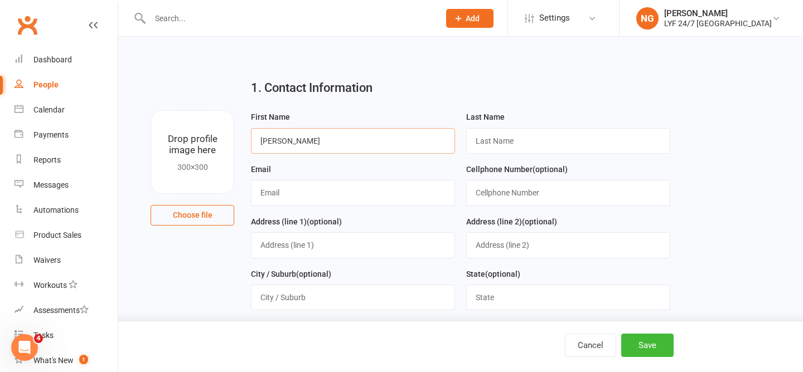
type input "[PERSON_NAME]"
click at [525, 154] on div "Last Name" at bounding box center [568, 136] width 215 height 52
click at [524, 149] on input "text" at bounding box center [568, 141] width 204 height 26
type input "[PERSON_NAME]"
click at [490, 113] on label "Last Name" at bounding box center [485, 117] width 38 height 12
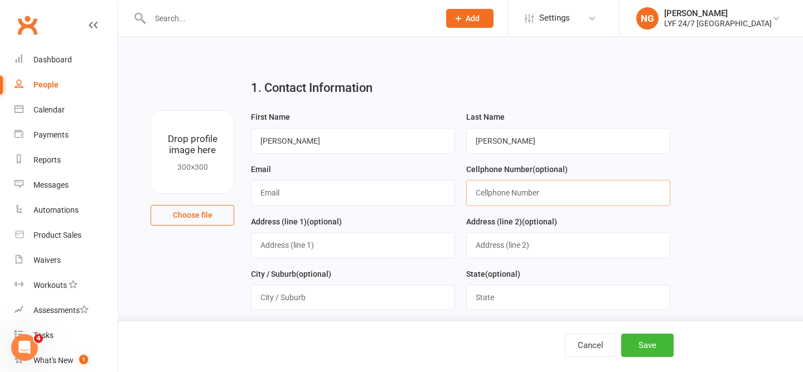
click at [502, 188] on input "text" at bounding box center [568, 193] width 204 height 26
paste input "0413046507"
type input "0413046507"
click at [414, 185] on input "text" at bounding box center [353, 193] width 204 height 26
paste input "[PERSON_NAME][EMAIL_ADDRESS][PERSON_NAME][PERSON_NAME][DOMAIN_NAME]"
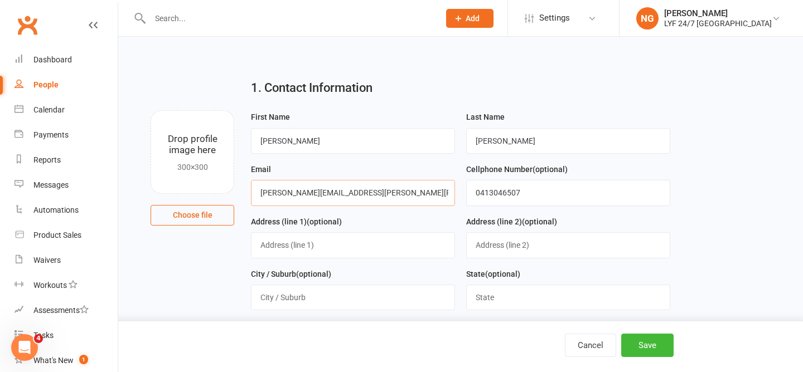
type input "[PERSON_NAME][EMAIL_ADDRESS][PERSON_NAME][PERSON_NAME][DOMAIN_NAME]"
click at [375, 211] on div "Email [PERSON_NAME][EMAIL_ADDRESS][PERSON_NAME][PERSON_NAME][DOMAIN_NAME]" at bounding box center [352, 189] width 215 height 52
click at [371, 238] on input "text" at bounding box center [353, 245] width 204 height 26
click at [377, 231] on div "Address (line 1) (optional)" at bounding box center [353, 236] width 204 height 43
click at [375, 243] on input "text" at bounding box center [353, 245] width 204 height 26
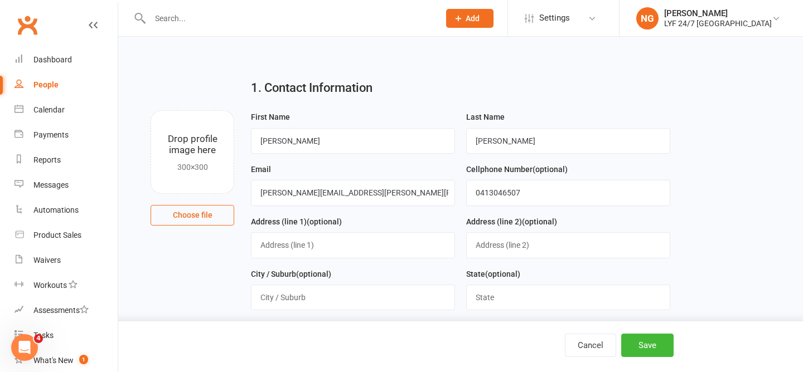
click at [371, 217] on div "Address (line 1) (optional)" at bounding box center [353, 236] width 204 height 43
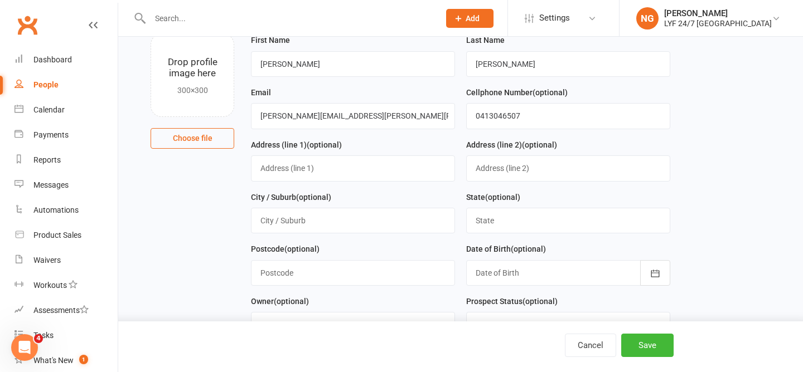
scroll to position [98, 0]
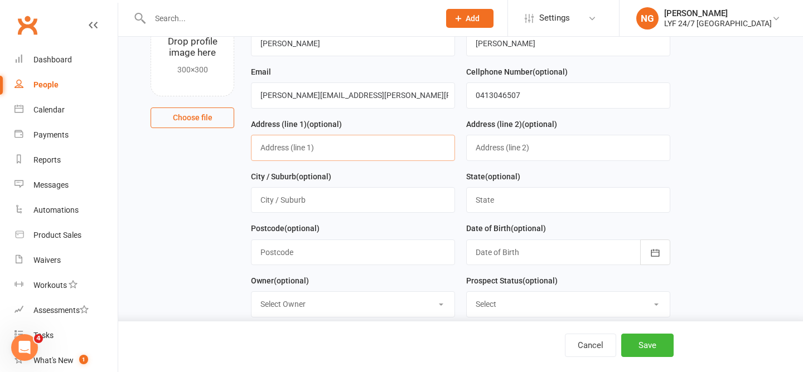
click at [334, 149] on input "text" at bounding box center [353, 148] width 204 height 26
type input "[STREET_ADDRESS][PERSON_NAME]"
type input "[GEOGRAPHIC_DATA]"
type input "2060"
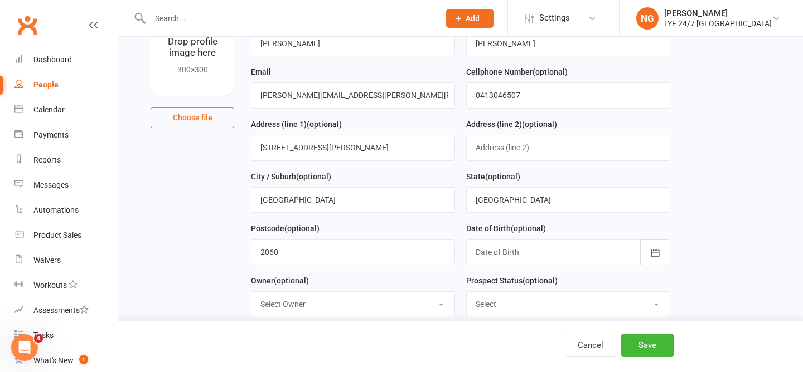
click at [465, 230] on div "Date of Birth (optional) [DATE] - [DATE] 2021 2022 2023 2024 2025 2026 2027 202…" at bounding box center [568, 248] width 215 height 52
click at [516, 253] on div at bounding box center [568, 253] width 204 height 26
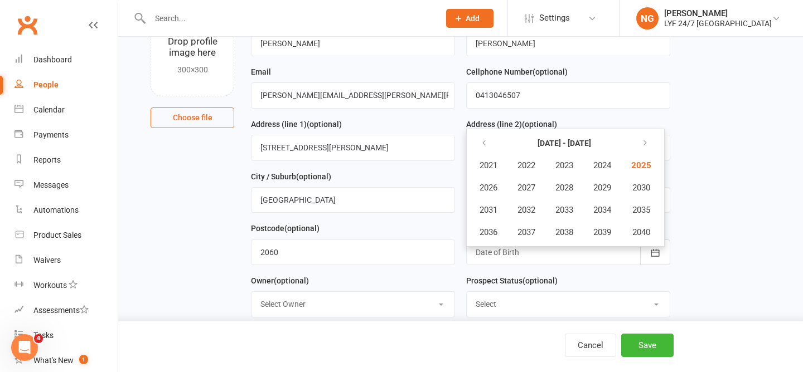
click at [430, 230] on div "Postcode (optional) 2060" at bounding box center [353, 243] width 204 height 43
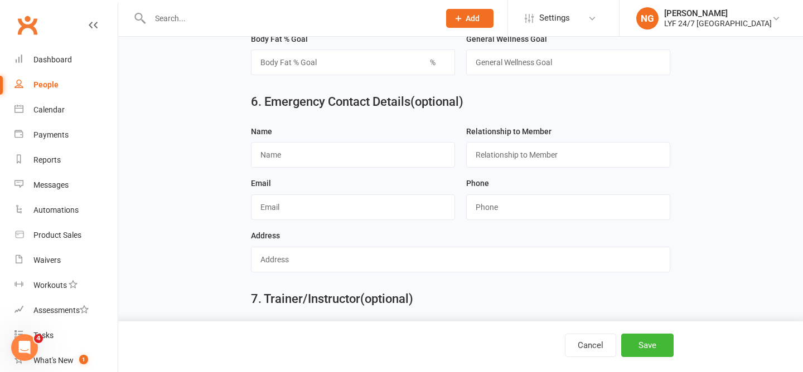
scroll to position [1026, 0]
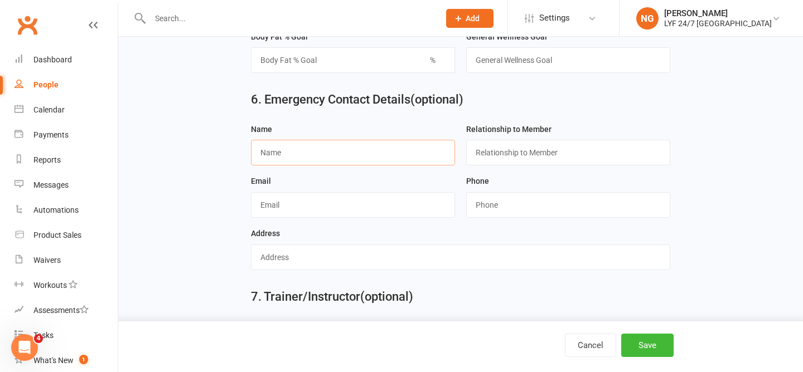
click at [318, 146] on input "text" at bounding box center [353, 153] width 204 height 26
click at [396, 189] on div "Email" at bounding box center [353, 196] width 204 height 43
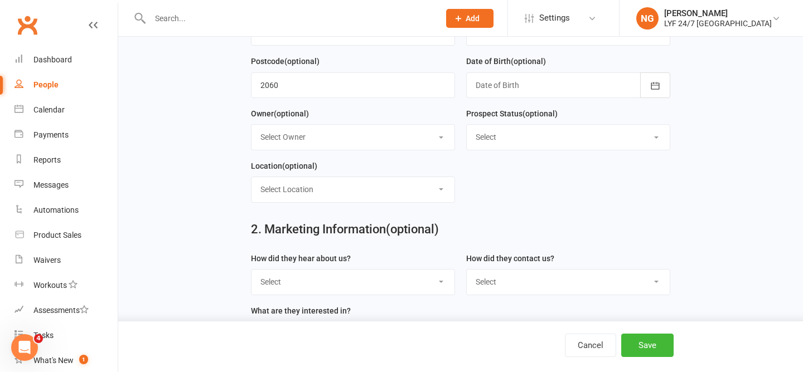
scroll to position [0, 0]
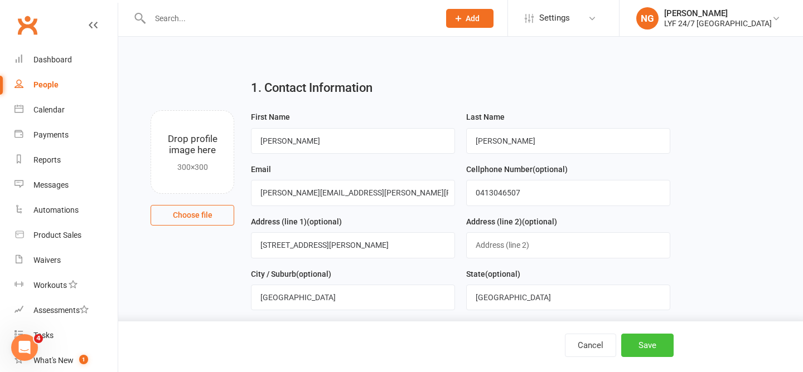
click at [657, 351] on button "Save" at bounding box center [647, 345] width 52 height 23
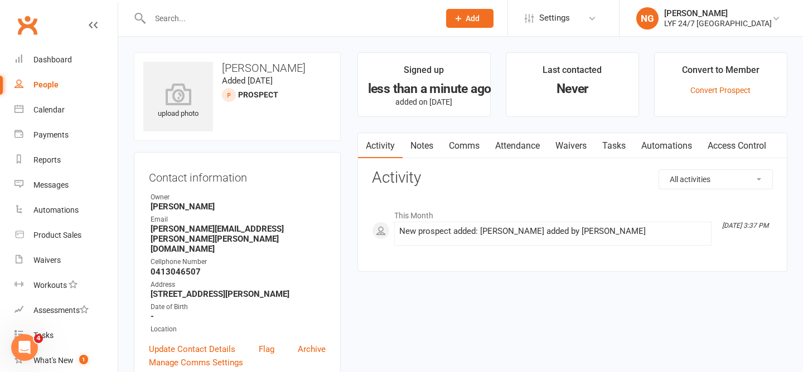
click at [196, 15] on input "text" at bounding box center [289, 19] width 285 height 16
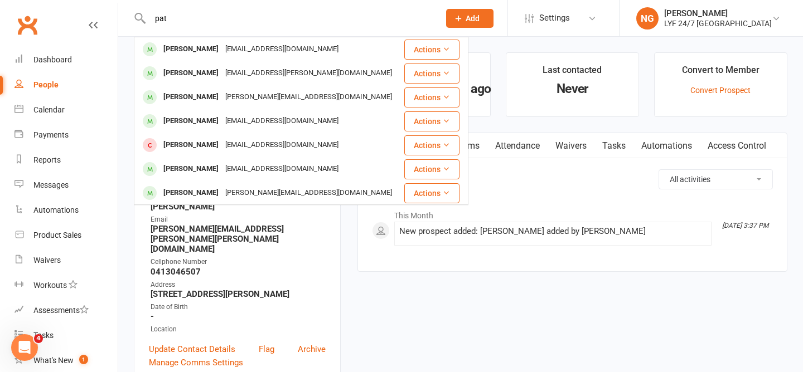
type input "pat"
click at [187, 40] on div "[PERSON_NAME] [EMAIL_ADDRESS][DOMAIN_NAME]" at bounding box center [269, 49] width 268 height 23
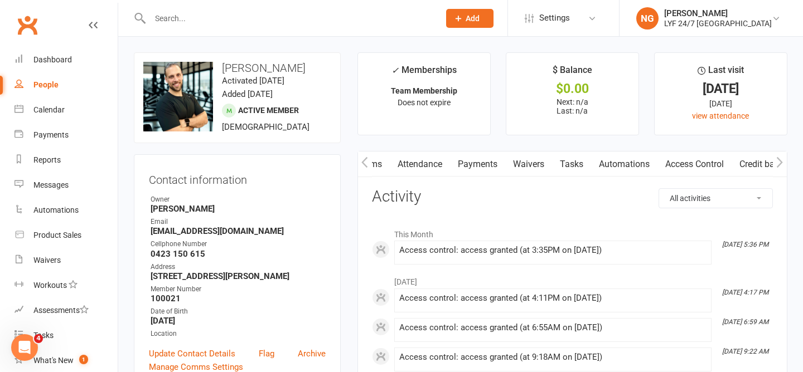
click at [695, 163] on link "Access Control" at bounding box center [694, 165] width 74 height 26
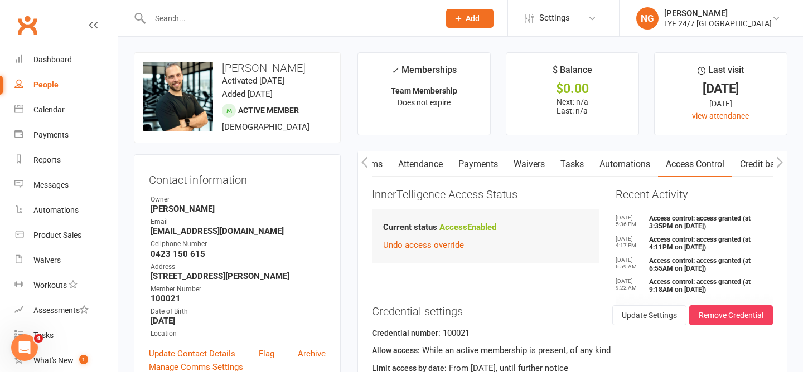
click at [369, 161] on button "button" at bounding box center [365, 164] width 14 height 25
click at [389, 161] on link "Activity" at bounding box center [380, 165] width 45 height 26
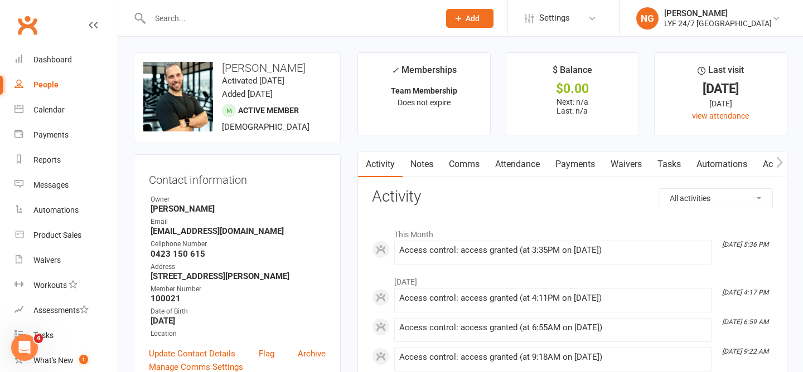
click at [47, 85] on div "People" at bounding box center [45, 84] width 25 height 9
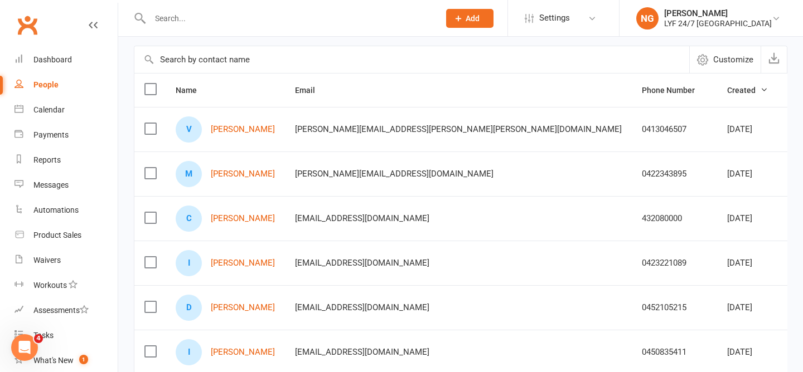
scroll to position [86, 0]
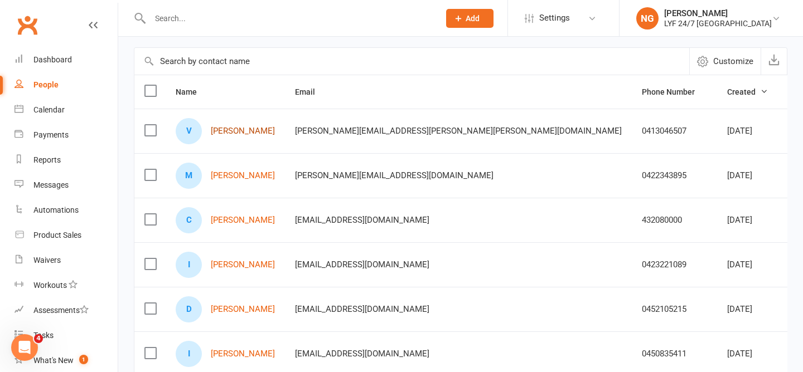
click at [222, 129] on link "[PERSON_NAME]" at bounding box center [243, 131] width 64 height 9
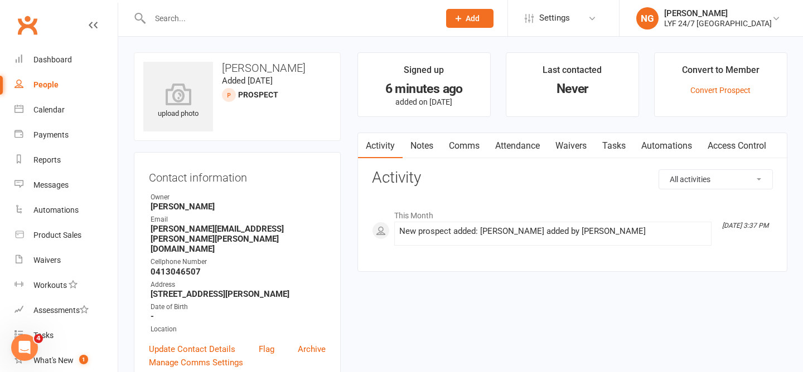
click at [54, 86] on div "People" at bounding box center [45, 84] width 25 height 9
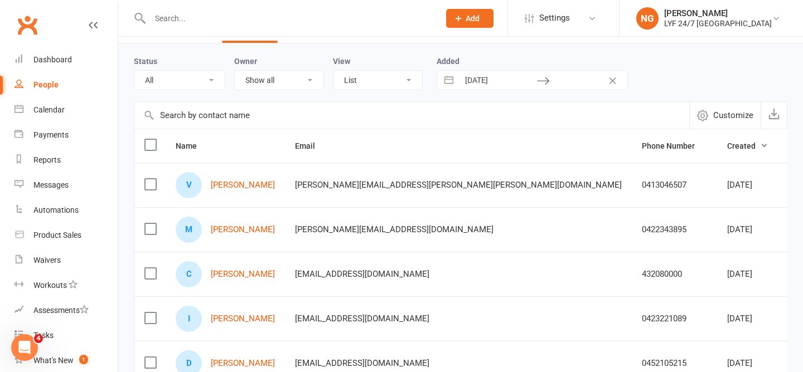
scroll to position [34, 0]
click at [250, 228] on link "[PERSON_NAME]" at bounding box center [243, 228] width 64 height 9
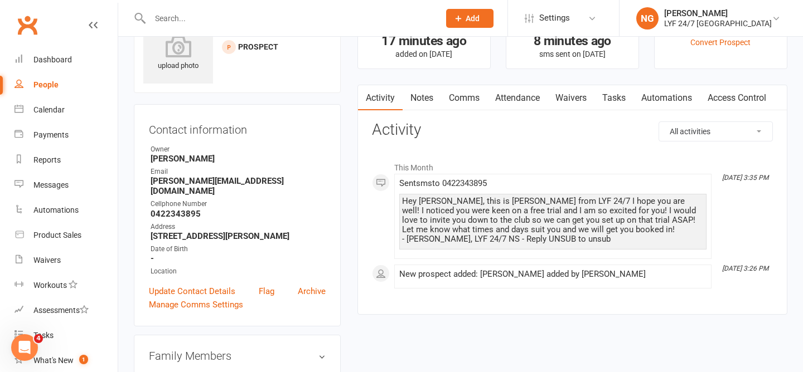
scroll to position [77, 0]
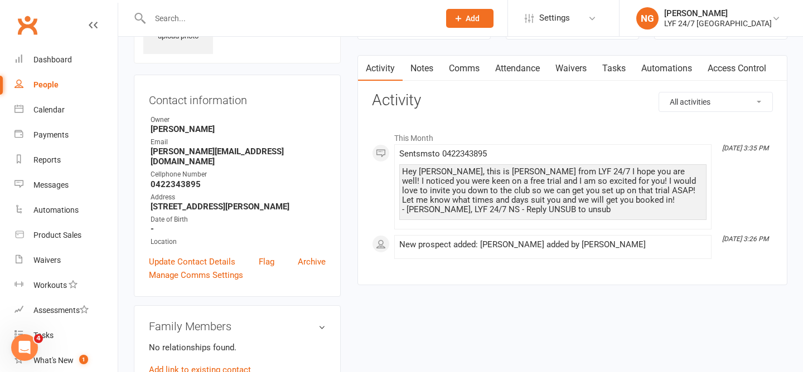
click at [433, 190] on div "Hey [PERSON_NAME], this is [PERSON_NAME] from LYF 24/7 I hope you are well! I n…" at bounding box center [553, 190] width 302 height 47
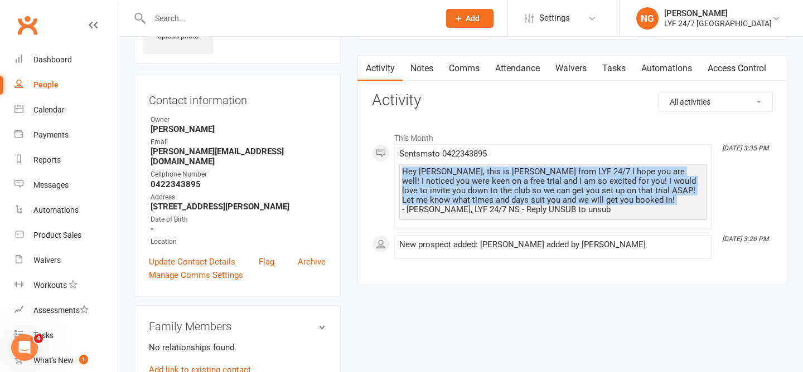
click at [433, 190] on div "Hey [PERSON_NAME], this is [PERSON_NAME] from LYF 24/7 I hope you are well! I n…" at bounding box center [553, 190] width 302 height 47
drag, startPoint x: 477, startPoint y: 208, endPoint x: 391, endPoint y: 159, distance: 99.1
click at [391, 159] on div "This Month [DATE] 3:35 PM Sent sms to [PHONE_NUMBER] Hey [PERSON_NAME], this is…" at bounding box center [572, 193] width 401 height 133
copy div "Hey [PERSON_NAME], this is [PERSON_NAME] from LYF 24/7 I hope you are well! I n…"
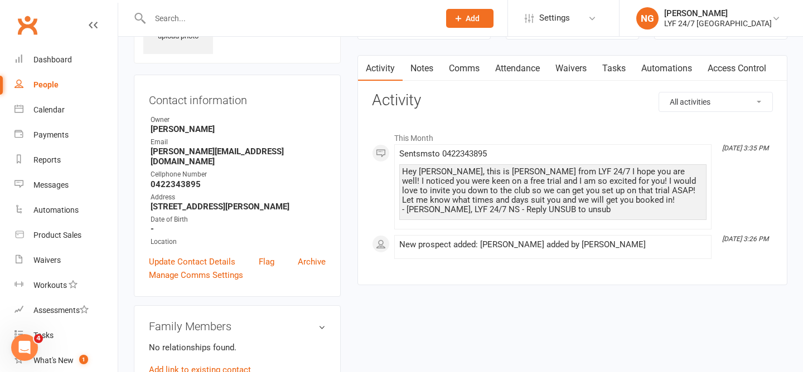
click at [377, 175] on div "This Month [DATE] 3:35 PM Sent sms to [PHONE_NUMBER] Hey [PERSON_NAME], this is…" at bounding box center [572, 193] width 401 height 133
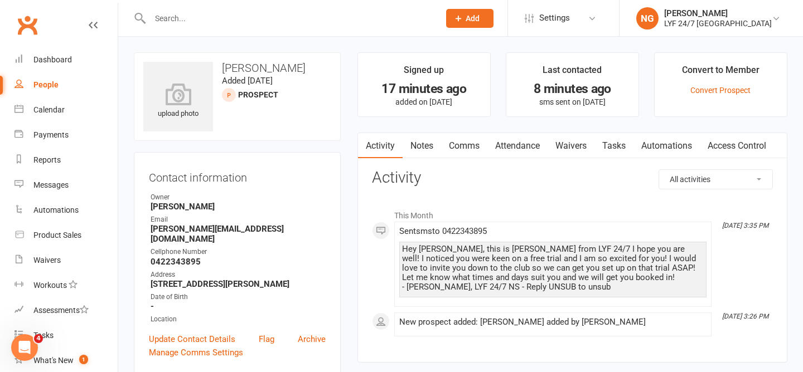
click at [44, 88] on div "People" at bounding box center [45, 84] width 25 height 9
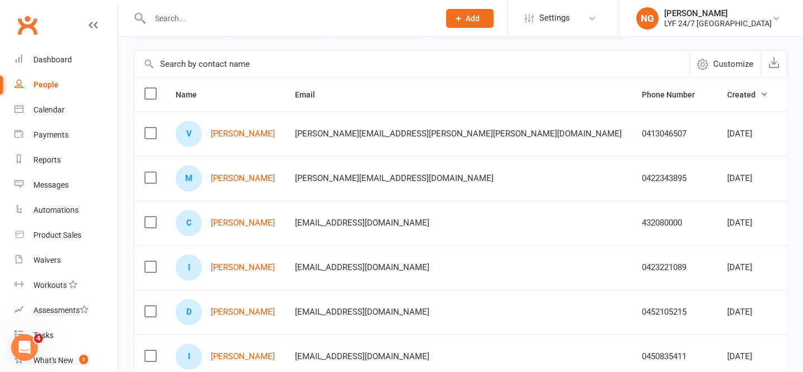
scroll to position [93, 0]
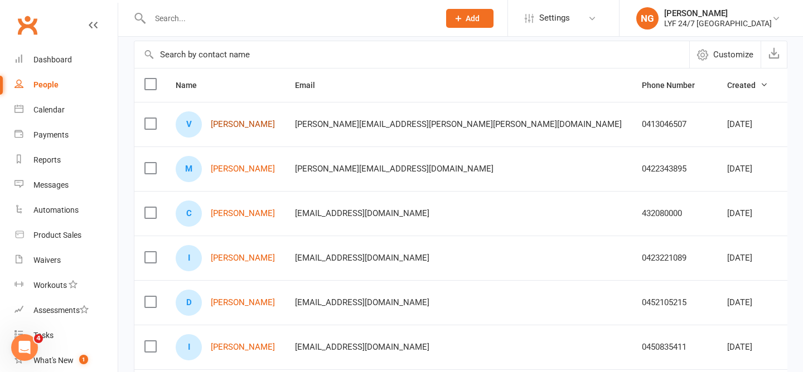
click at [242, 121] on link "[PERSON_NAME]" at bounding box center [243, 124] width 64 height 9
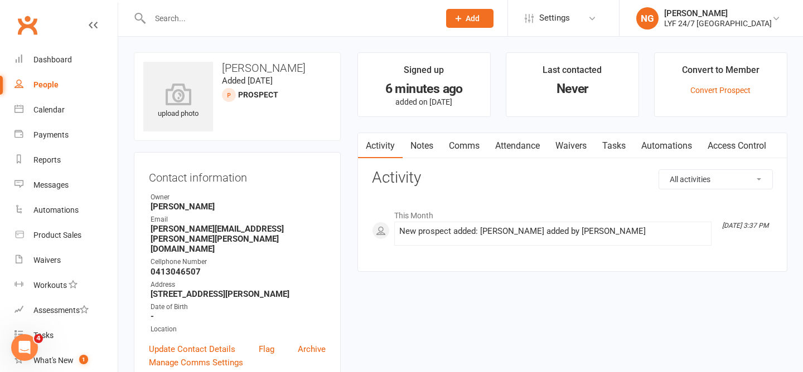
click at [484, 148] on link "Comms" at bounding box center [464, 146] width 46 height 26
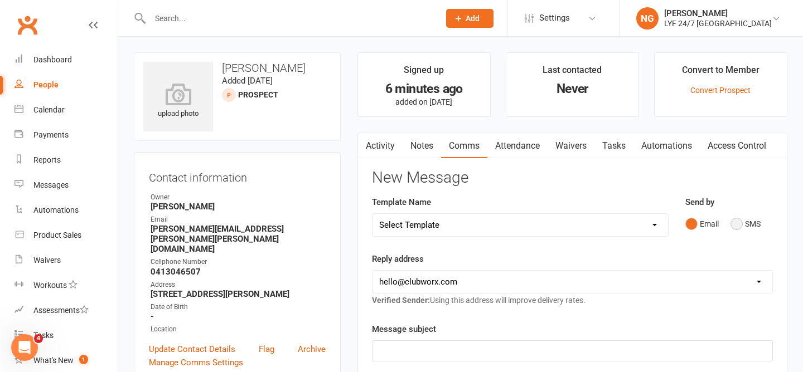
click at [739, 222] on button "SMS" at bounding box center [745, 224] width 30 height 21
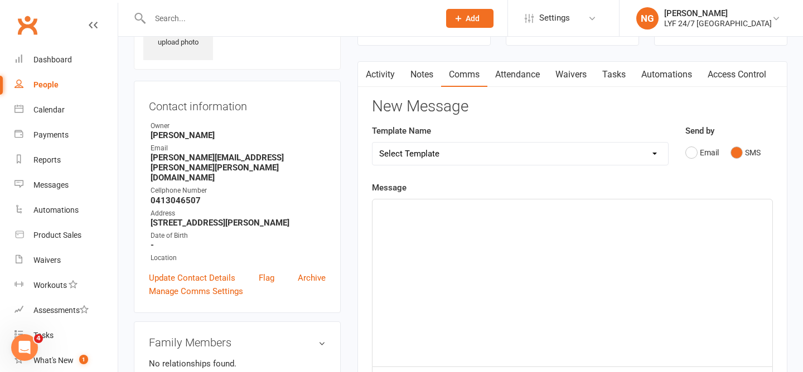
scroll to position [73, 0]
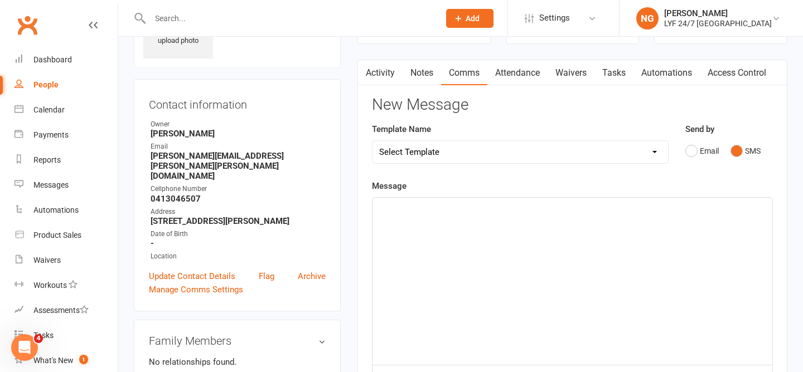
click at [733, 222] on div "﻿" at bounding box center [572, 281] width 400 height 167
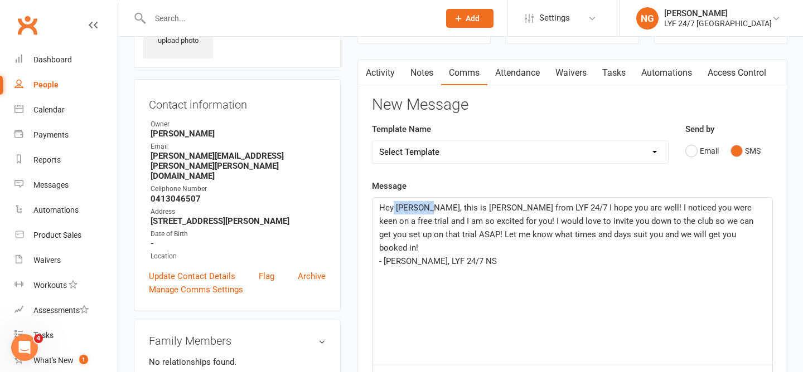
drag, startPoint x: 425, startPoint y: 207, endPoint x: 394, endPoint y: 208, distance: 31.2
click at [394, 208] on span "Hey [PERSON_NAME], this is [PERSON_NAME] from LYF 24/7 I hope you are well! I n…" at bounding box center [567, 228] width 376 height 50
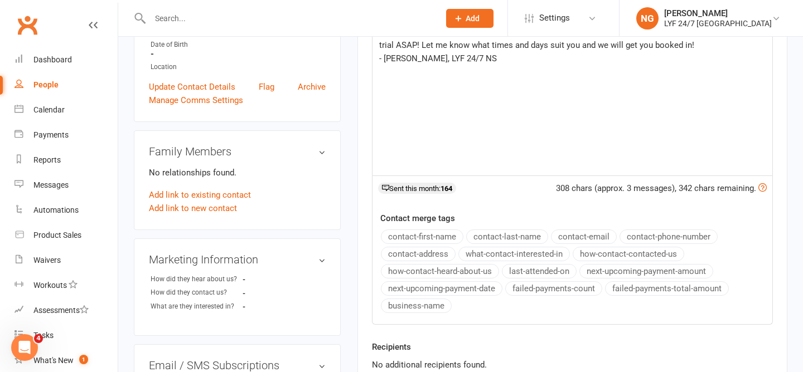
scroll to position [268, 0]
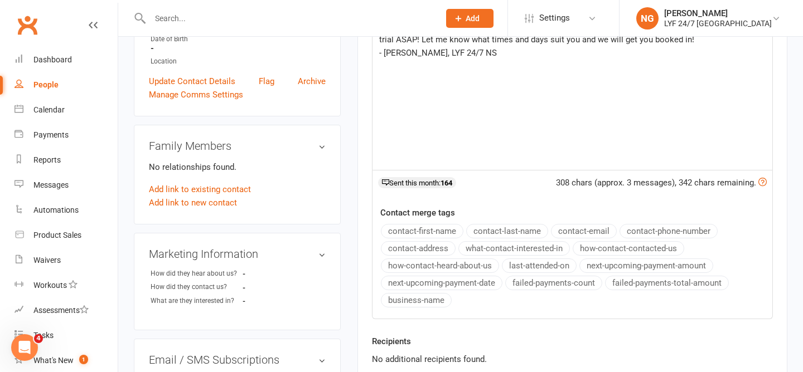
click at [430, 227] on button "contact-first-name" at bounding box center [422, 231] width 83 height 14
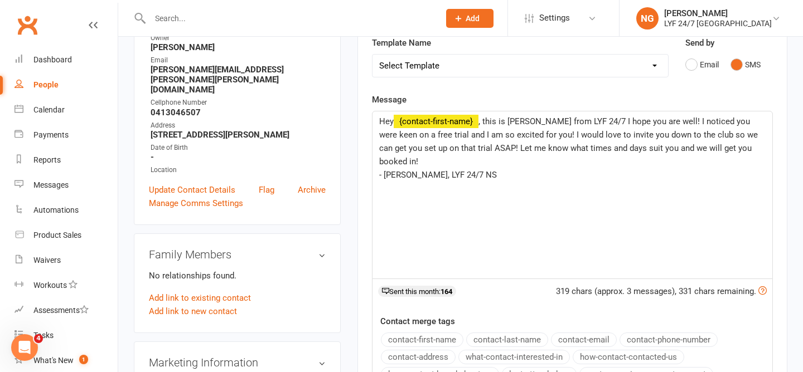
scroll to position [157, 0]
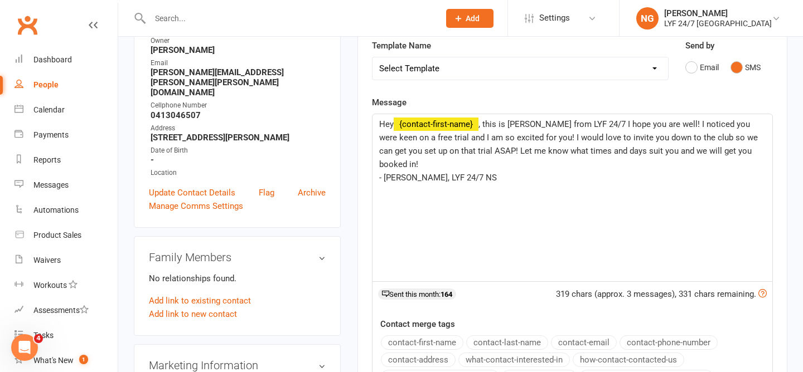
click at [471, 171] on p "- [PERSON_NAME], LYF 24/7 NS" at bounding box center [572, 177] width 386 height 13
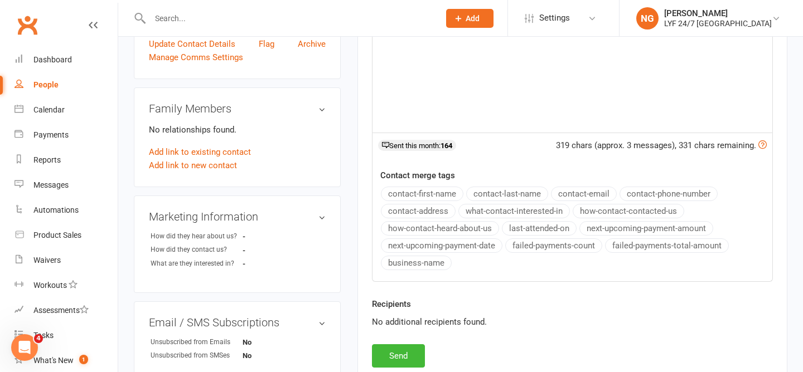
scroll to position [376, 0]
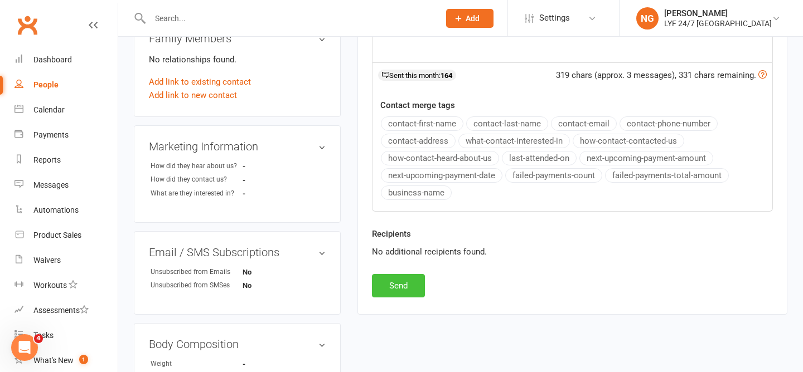
click at [411, 287] on button "Send" at bounding box center [398, 285] width 53 height 23
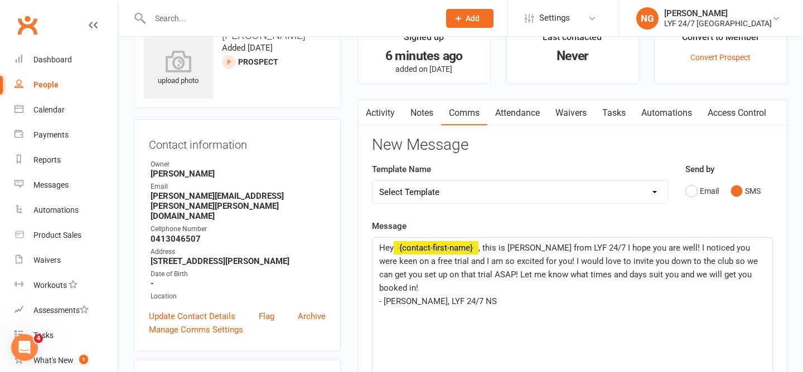
scroll to position [0, 0]
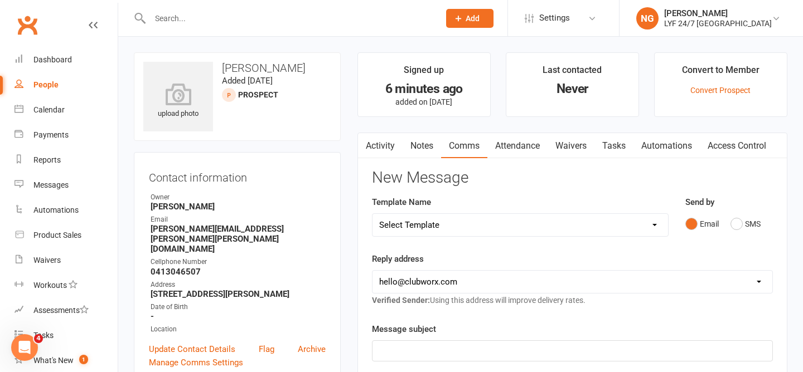
click at [48, 88] on div "People" at bounding box center [45, 84] width 25 height 9
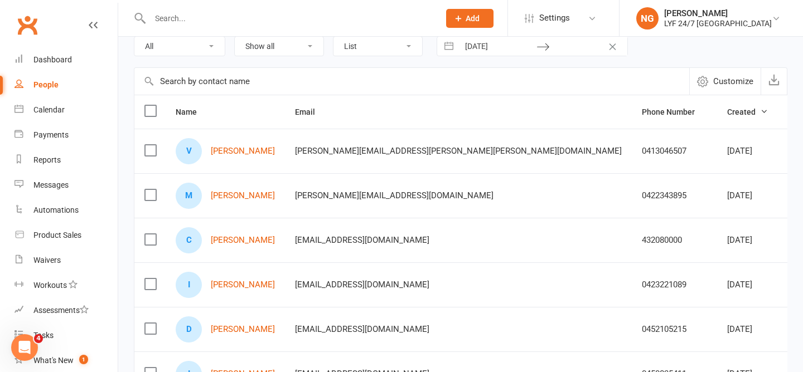
scroll to position [50, 0]
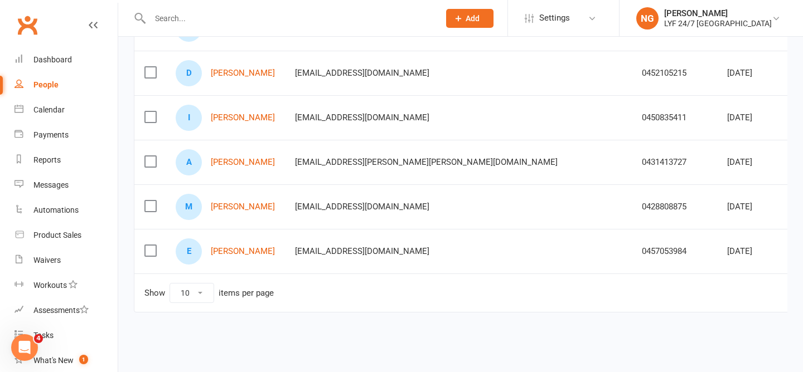
scroll to position [0, 0]
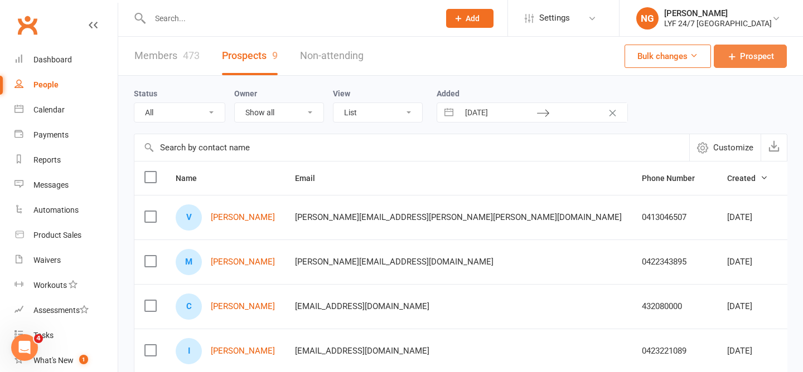
click at [743, 54] on span "Prospect" at bounding box center [757, 56] width 34 height 13
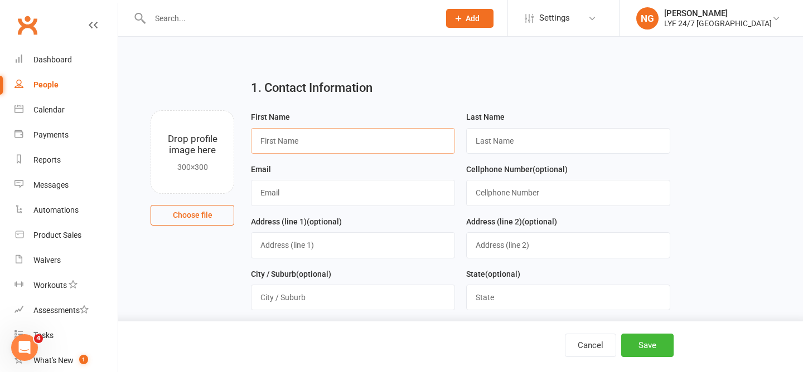
click at [341, 135] on input "text" at bounding box center [353, 141] width 204 height 26
type input "[PERSON_NAME]"
click at [289, 198] on input "text" at bounding box center [353, 193] width 204 height 26
paste input "[EMAIL_ADDRESS][DOMAIN_NAME]"
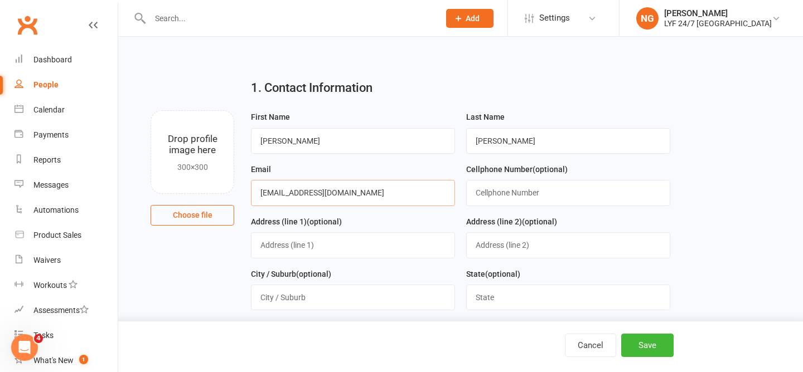
type input "[EMAIL_ADDRESS][DOMAIN_NAME]"
click at [488, 198] on input "text" at bounding box center [568, 193] width 204 height 26
paste input "0477829982"
type input "0477829982"
click at [404, 225] on div "Address (line 1) (optional)" at bounding box center [353, 236] width 204 height 43
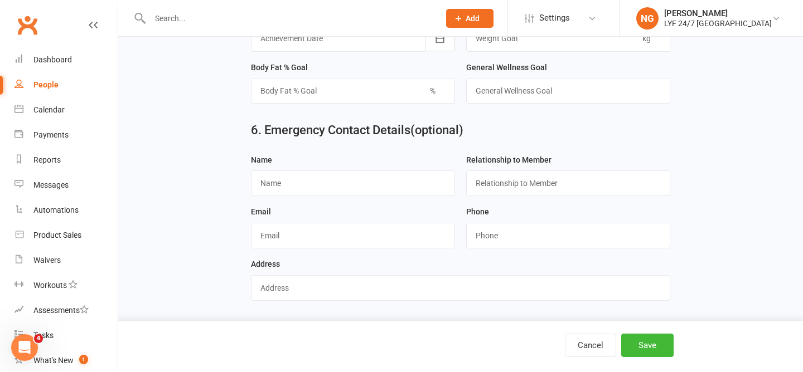
scroll to position [1093, 0]
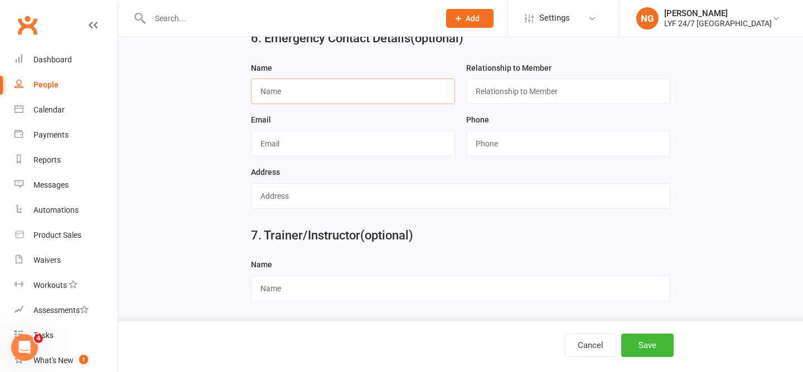
click at [295, 94] on input "text" at bounding box center [353, 92] width 204 height 26
paste input "[PERSON_NAME]"
type input "[PERSON_NAME]"
click at [489, 140] on input "string" at bounding box center [568, 144] width 204 height 26
paste input "045681940"
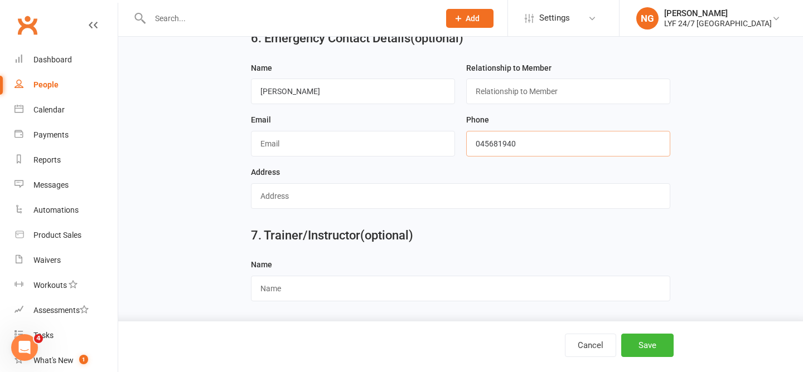
type input "045681940"
click at [479, 173] on div "Address" at bounding box center [460, 187] width 419 height 43
click at [651, 353] on button "Save" at bounding box center [647, 345] width 52 height 23
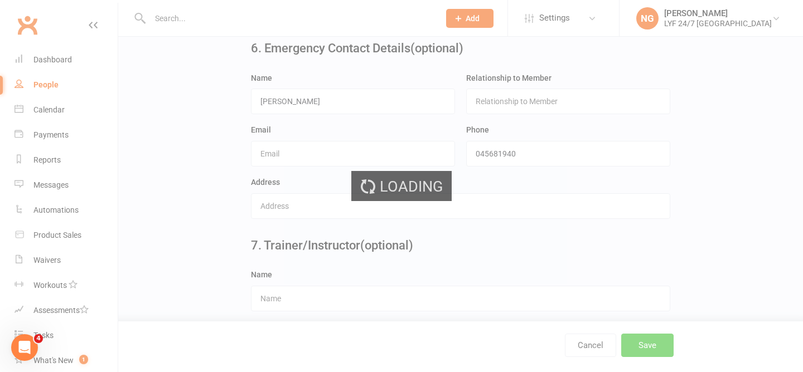
scroll to position [0, 0]
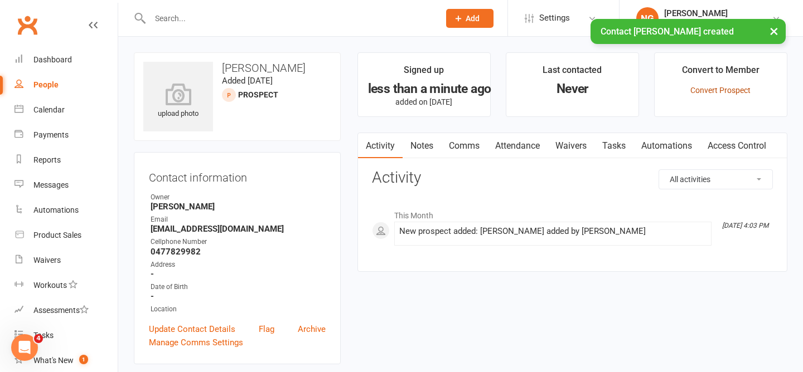
click at [709, 88] on link "Convert Prospect" at bounding box center [720, 90] width 60 height 9
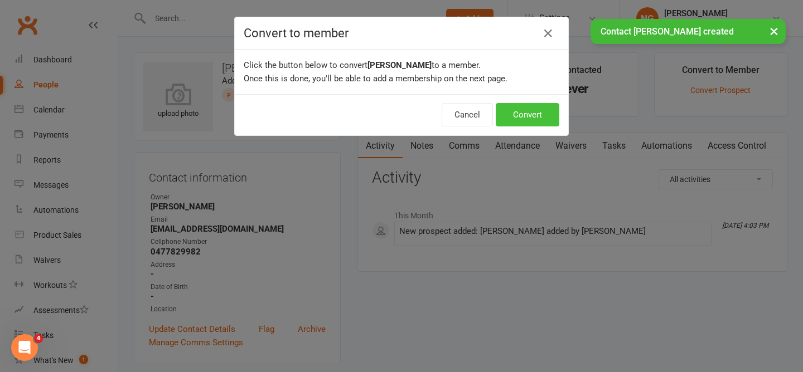
click at [513, 118] on button "Convert" at bounding box center [528, 114] width 64 height 23
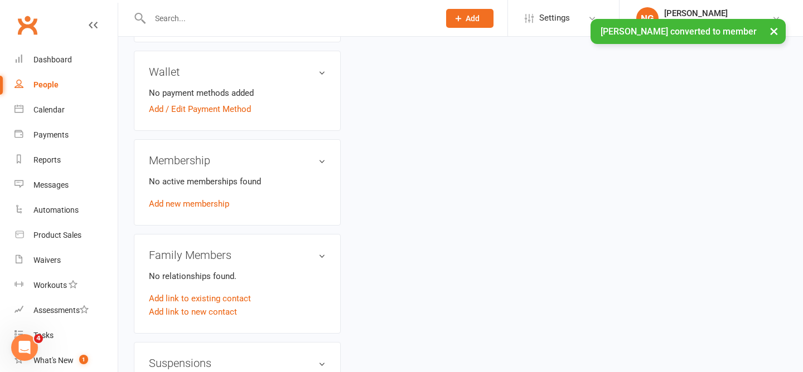
scroll to position [361, 0]
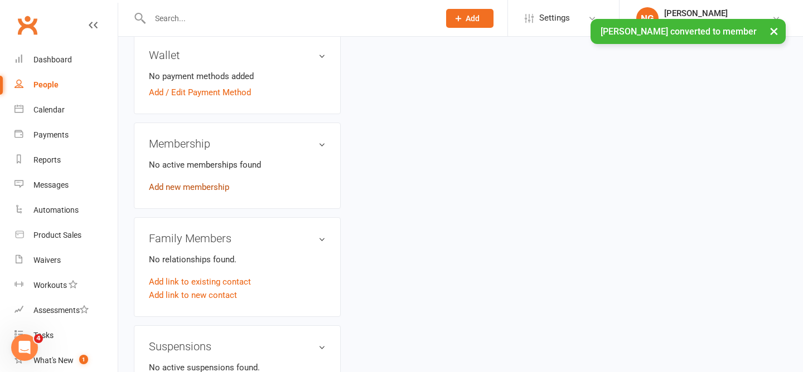
click at [187, 183] on link "Add new membership" at bounding box center [189, 187] width 80 height 10
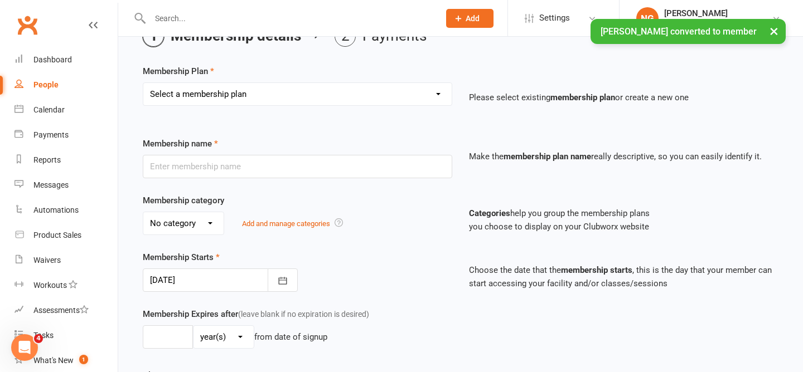
scroll to position [68, 0]
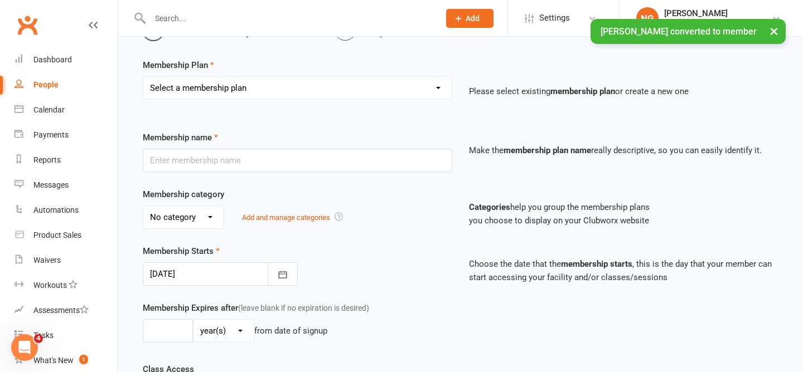
click at [382, 89] on select "Select a membership plan Create new Membership Plan Foundation Direct Debit $41…" at bounding box center [297, 88] width 308 height 22
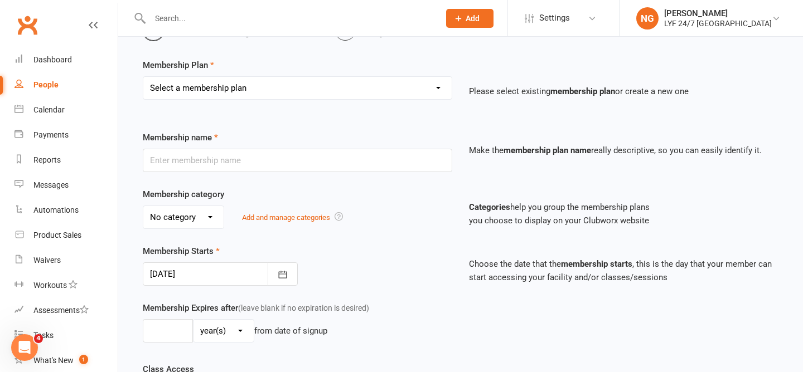
select select "25"
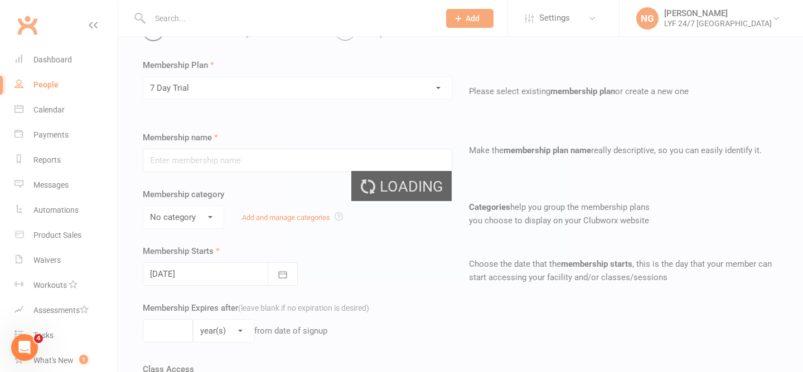
type input "7 Day Trial"
type input "7"
select select "0"
click at [285, 130] on ui-view "Prospect Member Non-attending contact Class / event Appointment Task Membership…" at bounding box center [401, 301] width 803 height 733
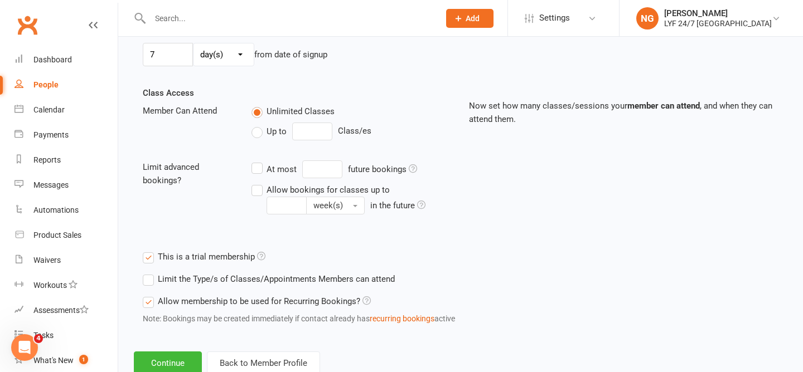
scroll to position [379, 0]
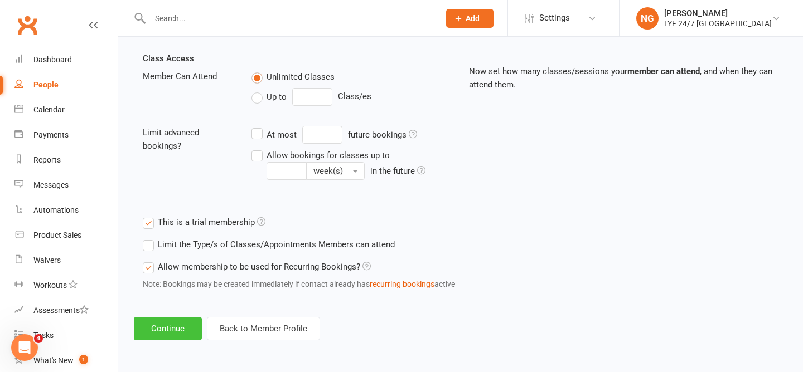
click at [180, 318] on button "Continue" at bounding box center [168, 328] width 68 height 23
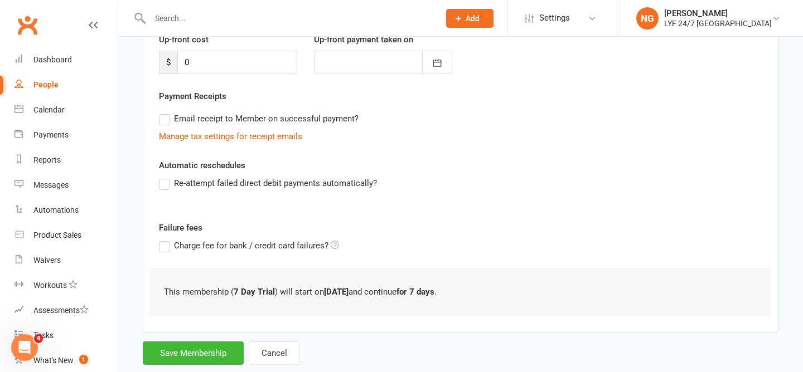
scroll to position [190, 0]
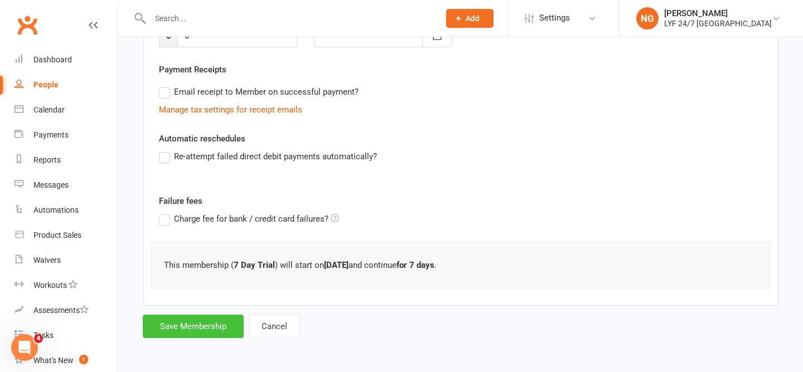
click at [181, 323] on button "Save Membership" at bounding box center [193, 326] width 101 height 23
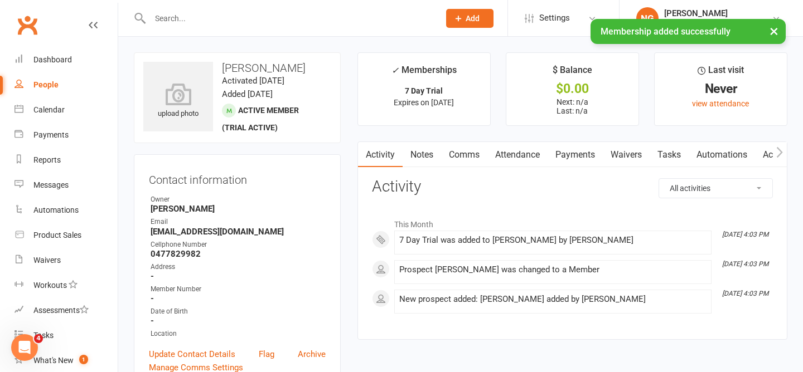
click at [568, 159] on link "Payments" at bounding box center [574, 155] width 55 height 26
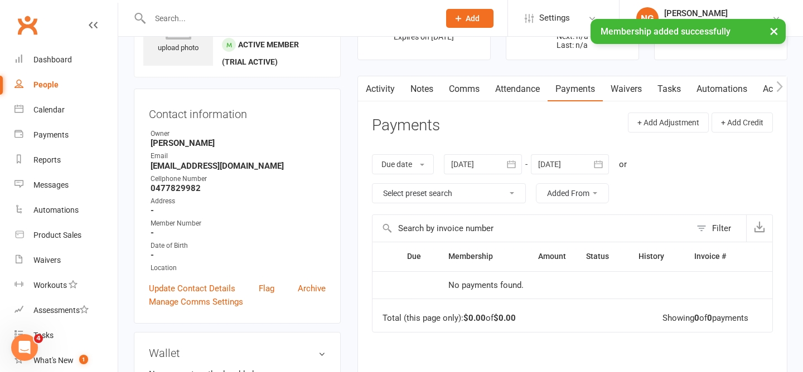
scroll to position [65, 0]
click at [530, 104] on div "Activity Notes Comms Attendance Payments Waivers Tasks Automations Access Contr…" at bounding box center [572, 285] width 430 height 418
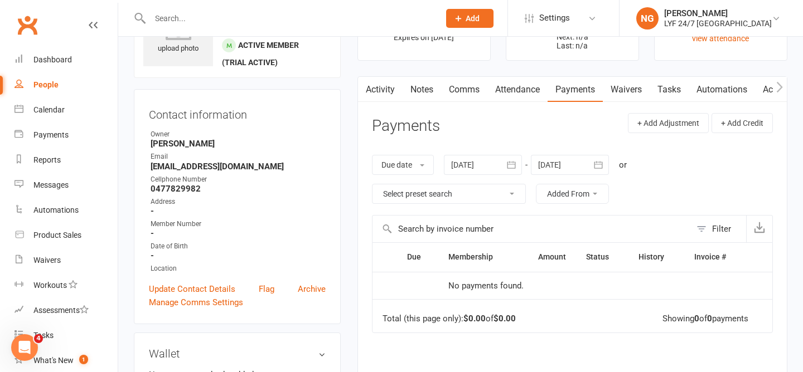
click at [520, 96] on link "Attendance" at bounding box center [517, 90] width 60 height 26
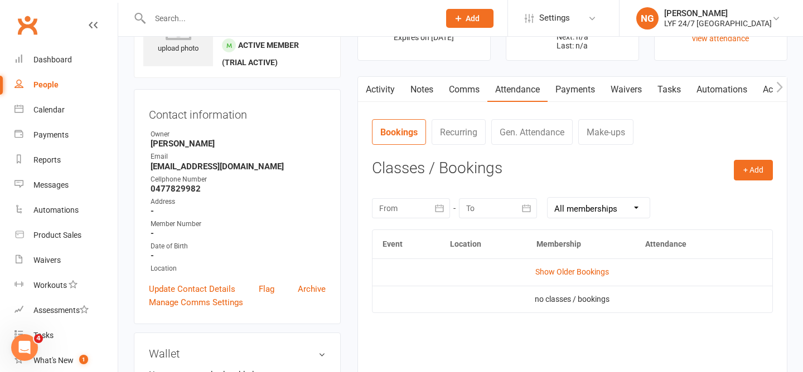
click at [372, 93] on link "Activity" at bounding box center [380, 90] width 45 height 26
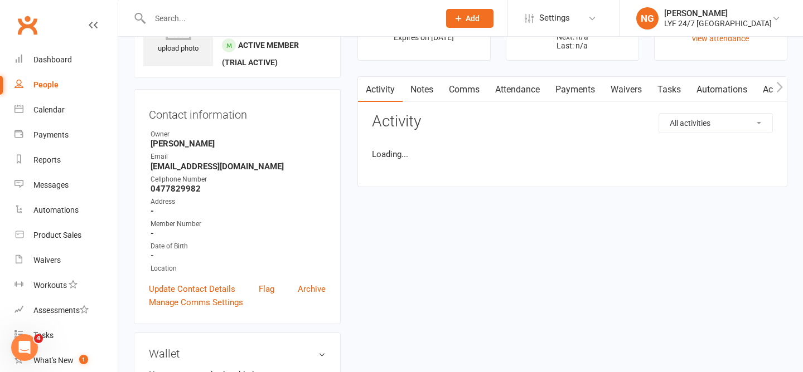
click at [452, 90] on link "Comms" at bounding box center [464, 90] width 46 height 26
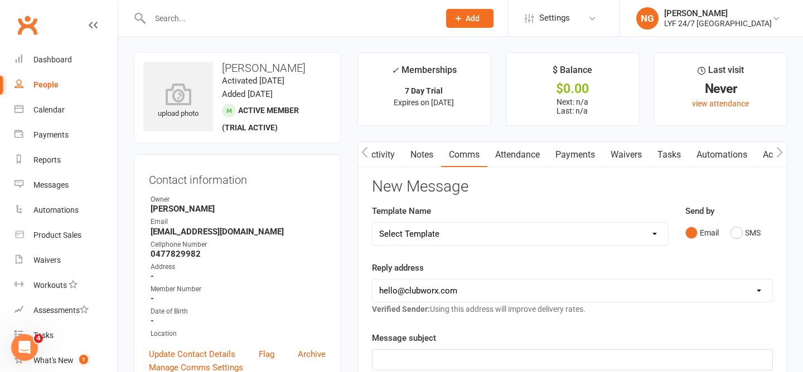
scroll to position [0, 82]
click at [710, 152] on link "Access Control" at bounding box center [710, 155] width 74 height 26
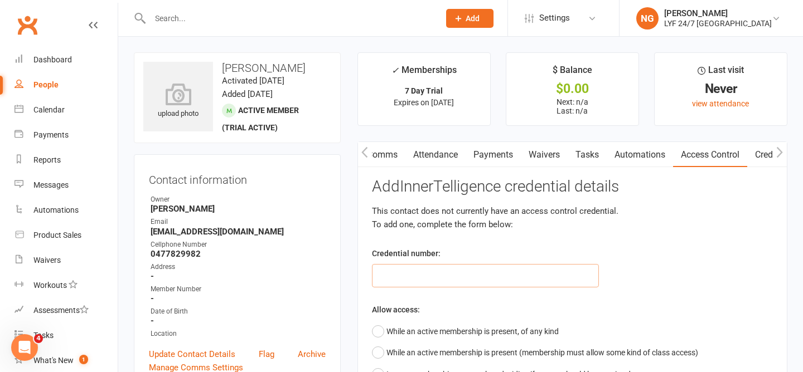
click at [553, 279] on input "text" at bounding box center [485, 275] width 227 height 23
type input "100290"
click at [543, 336] on button "While an active membership is present, of any kind" at bounding box center [465, 331] width 187 height 21
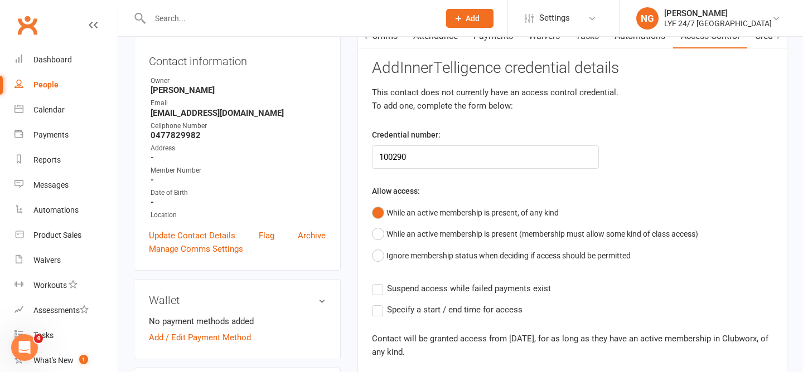
scroll to position [216, 0]
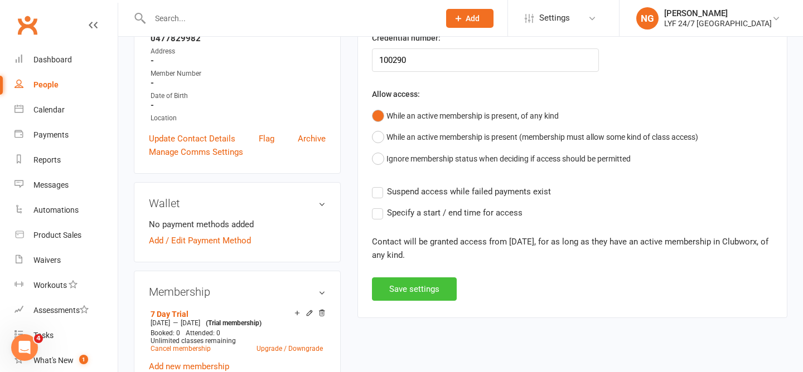
click at [416, 283] on button "Save settings" at bounding box center [414, 289] width 85 height 23
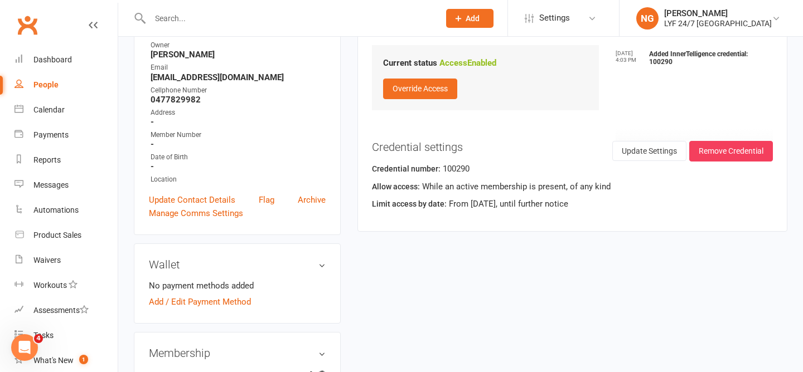
scroll to position [0, 0]
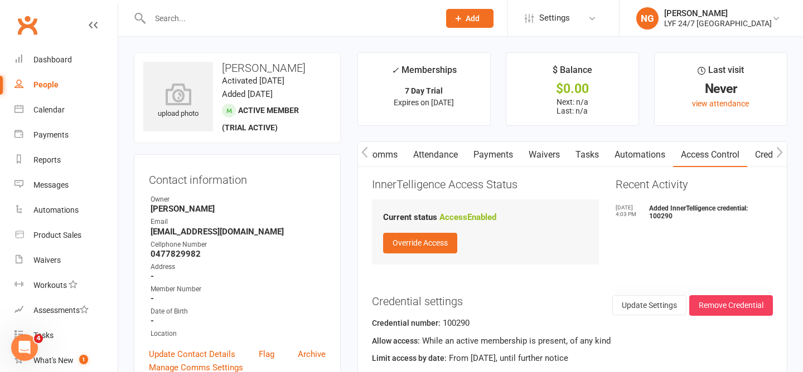
click at [258, 62] on h3 "[PERSON_NAME]" at bounding box center [237, 68] width 188 height 12
click at [311, 61] on div "upload photo [PERSON_NAME] Activated [DATE] Added [DATE] Active member (trial a…" at bounding box center [237, 97] width 207 height 91
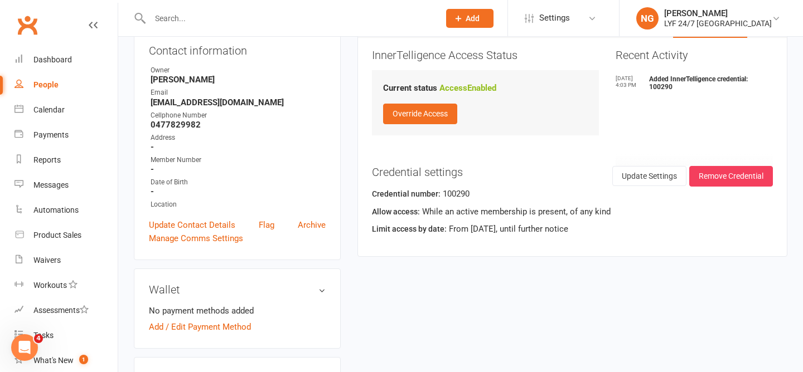
scroll to position [149, 0]
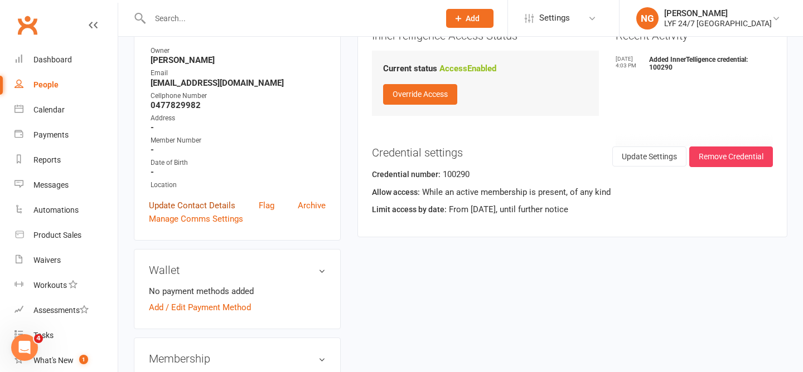
click at [214, 212] on link "Update Contact Details" at bounding box center [192, 205] width 86 height 13
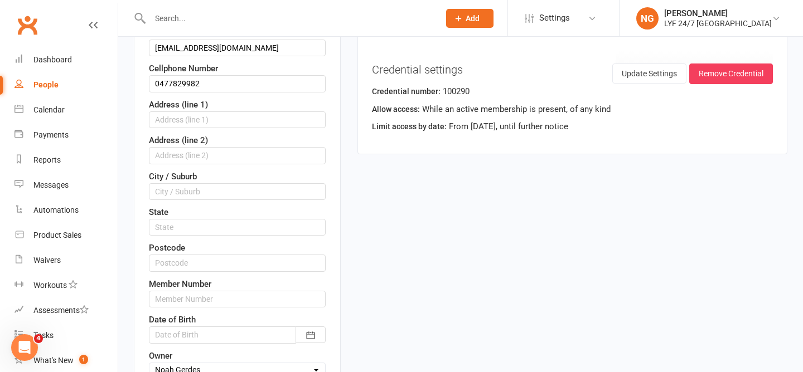
scroll to position [252, 0]
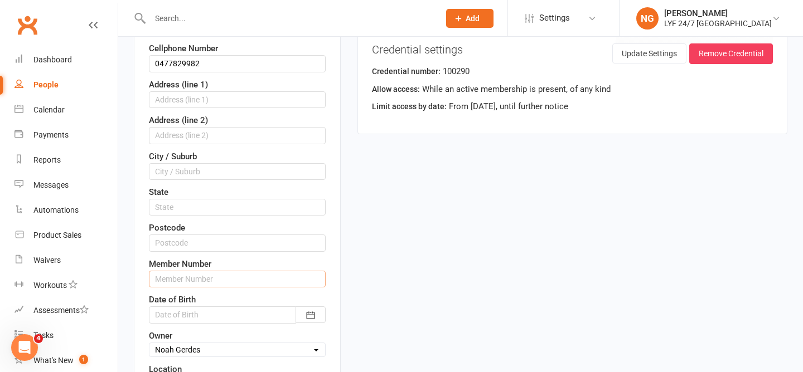
click at [189, 288] on input "text" at bounding box center [237, 279] width 177 height 17
type input "100290"
click at [256, 251] on input "text" at bounding box center [237, 243] width 177 height 17
click at [256, 270] on div "Member Number 100290" at bounding box center [237, 273] width 177 height 30
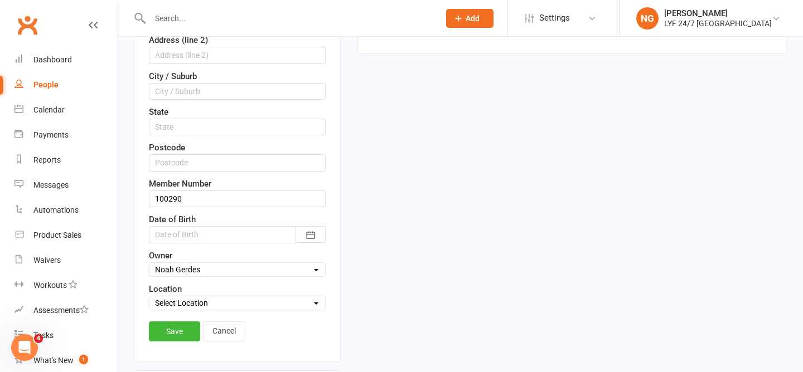
scroll to position [355, 0]
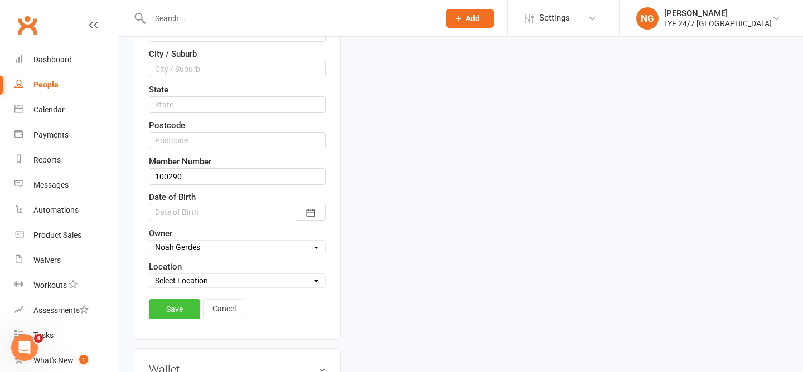
click at [185, 319] on link "Save" at bounding box center [174, 309] width 51 height 20
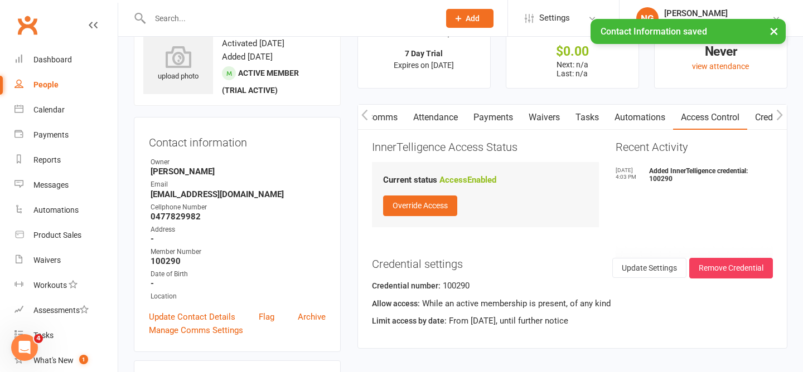
scroll to position [0, 0]
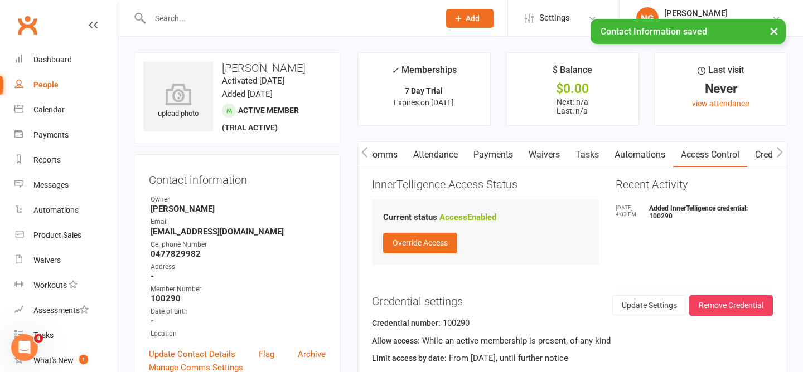
click at [251, 73] on h3 "[PERSON_NAME]" at bounding box center [237, 68] width 188 height 12
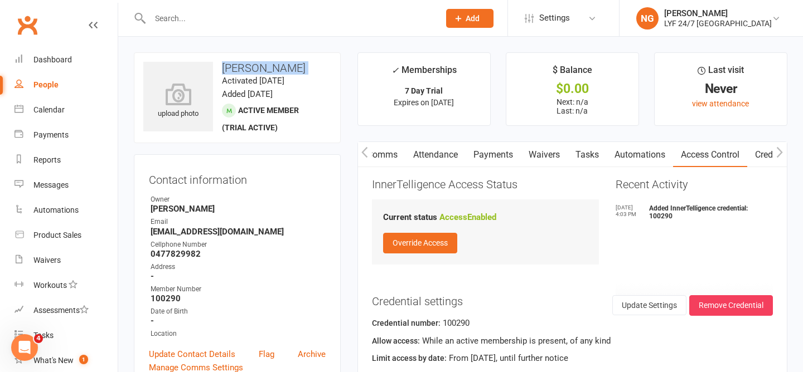
copy h3 "[PERSON_NAME]"
click at [350, 83] on main "✓ Memberships 7 Day Trial Expires on [DATE] $ Balance $0.00 Next: n/a Last: n/a…" at bounding box center [572, 224] width 447 height 345
click at [225, 21] on input "text" at bounding box center [289, 19] width 285 height 16
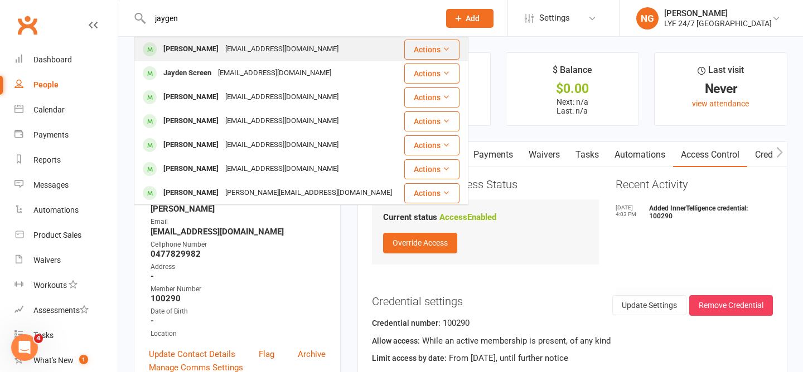
type input "jaygen"
click at [228, 41] on div "[PERSON_NAME] [PERSON_NAME][EMAIL_ADDRESS][DOMAIN_NAME]" at bounding box center [269, 49] width 268 height 23
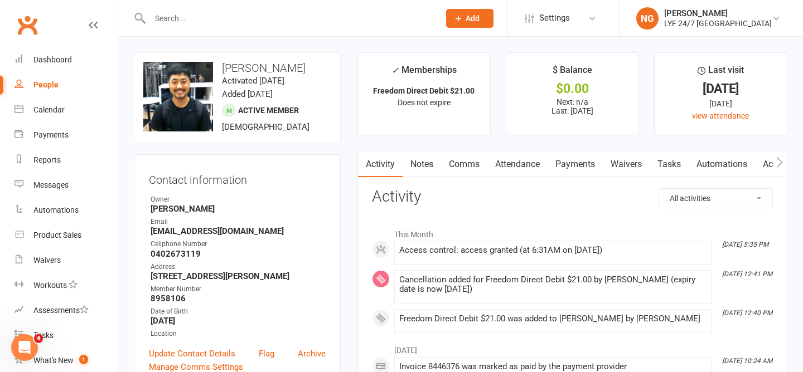
click at [56, 79] on link "People" at bounding box center [65, 84] width 103 height 25
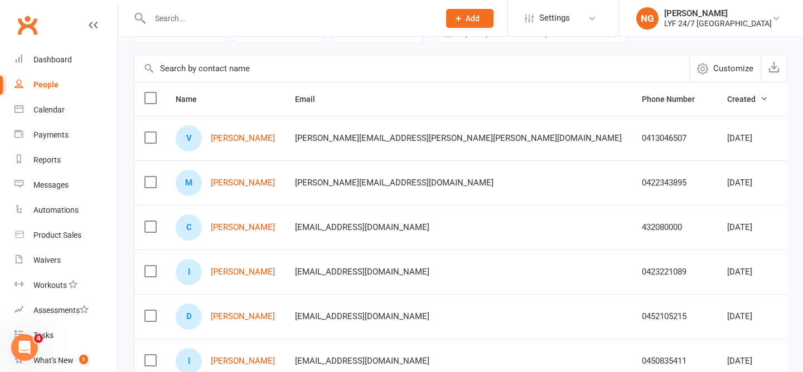
scroll to position [83, 0]
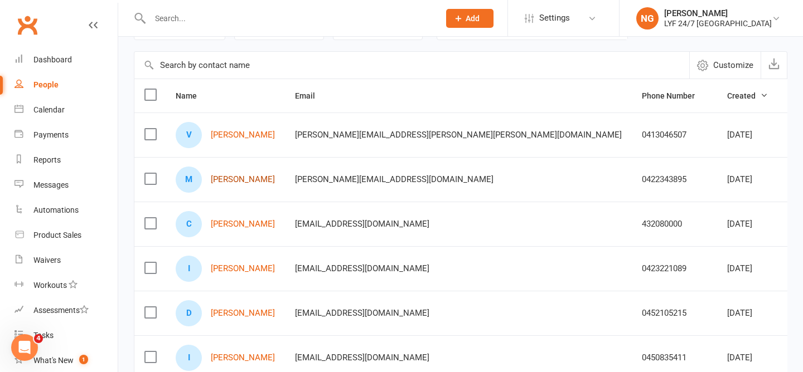
click at [242, 179] on link "[PERSON_NAME]" at bounding box center [243, 179] width 64 height 9
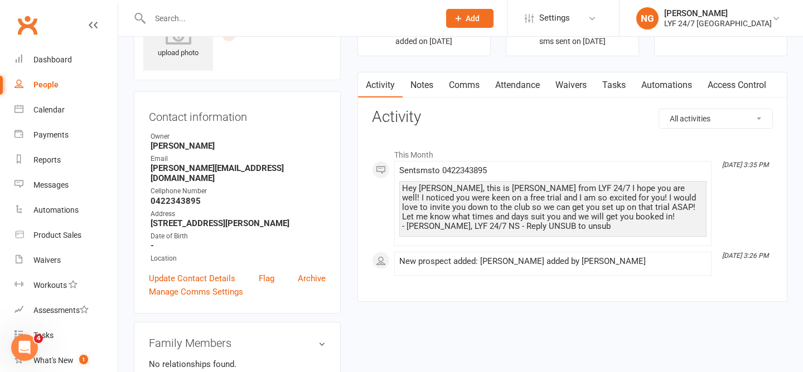
scroll to position [59, 0]
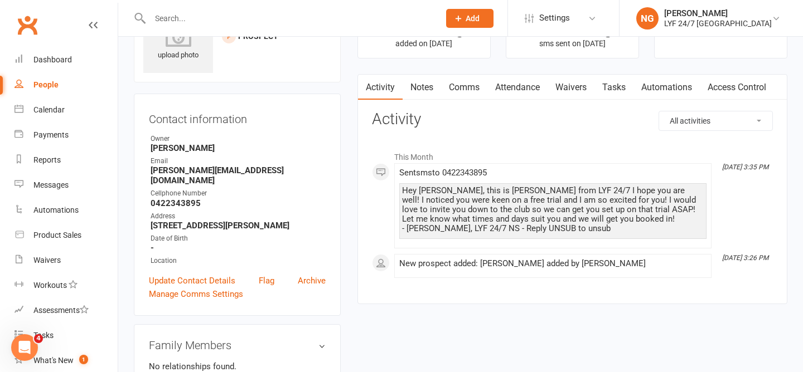
click at [747, 83] on link "Access Control" at bounding box center [737, 88] width 74 height 26
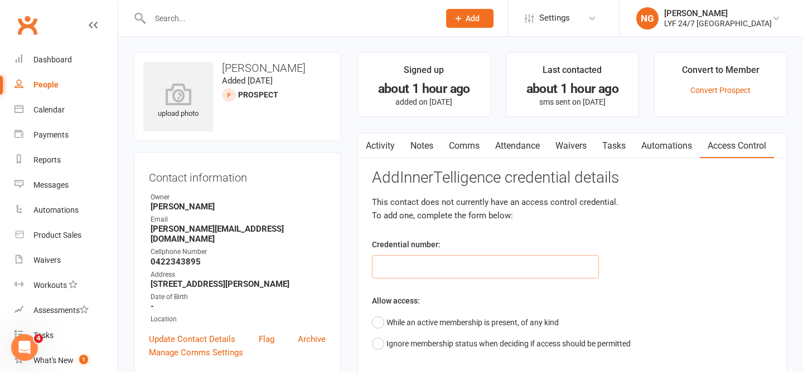
click at [450, 277] on input "text" at bounding box center [485, 266] width 227 height 23
type input "100297"
click at [500, 319] on button "While an active membership is present, of any kind" at bounding box center [465, 322] width 187 height 21
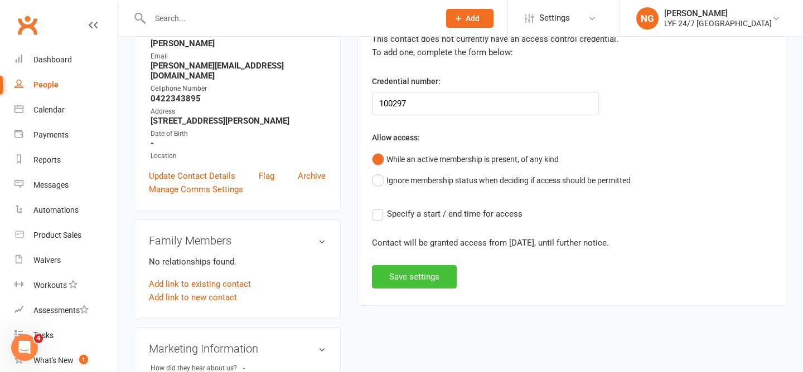
click at [417, 285] on button "Save settings" at bounding box center [414, 276] width 85 height 23
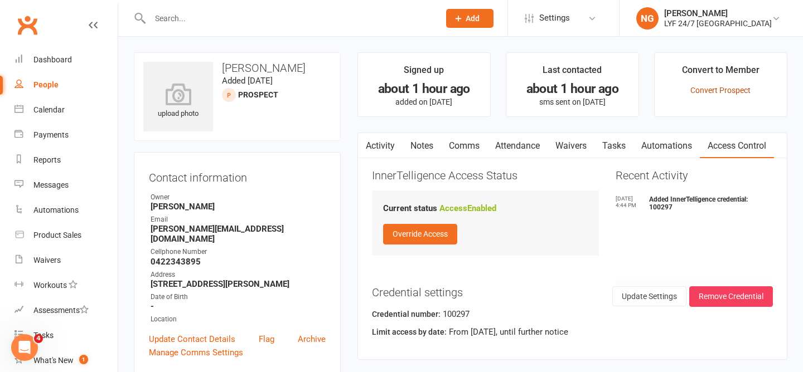
click at [728, 88] on link "Convert Prospect" at bounding box center [720, 90] width 60 height 9
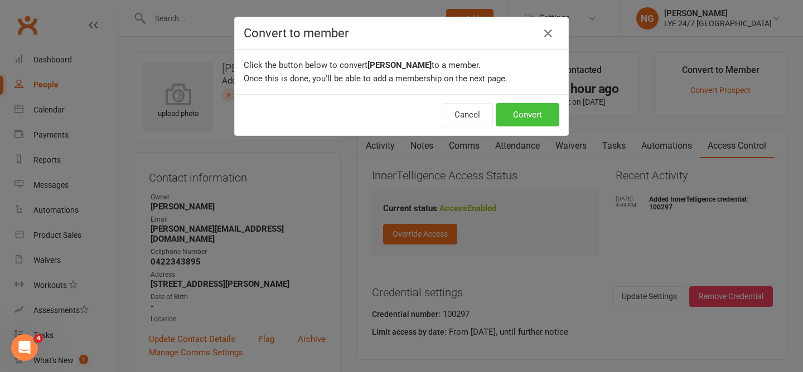
click at [544, 118] on button "Convert" at bounding box center [528, 114] width 64 height 23
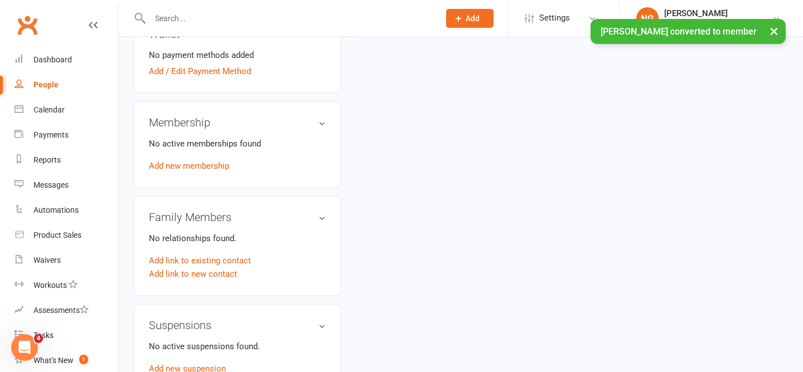
scroll to position [403, 0]
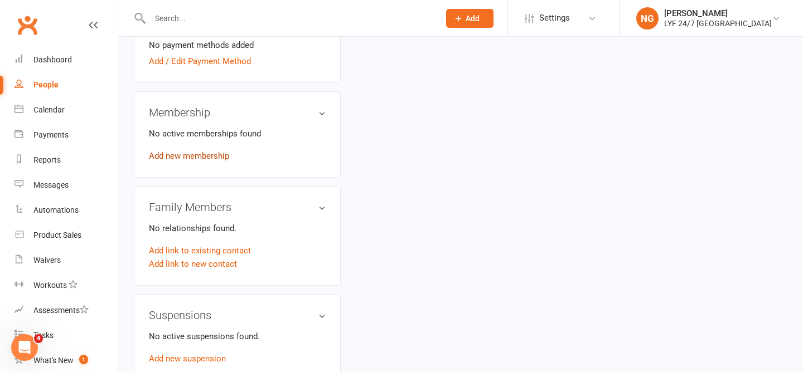
click at [206, 157] on link "Add new membership" at bounding box center [189, 156] width 80 height 10
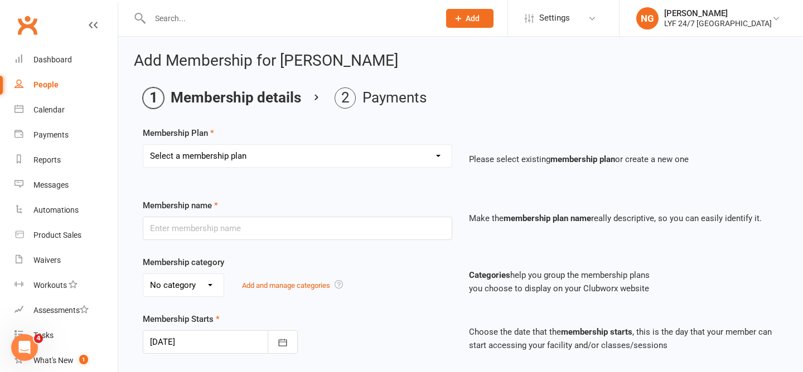
click at [420, 165] on select "Select a membership plan Create new Membership Plan Foundation Direct Debit $41…" at bounding box center [297, 156] width 308 height 22
select select "25"
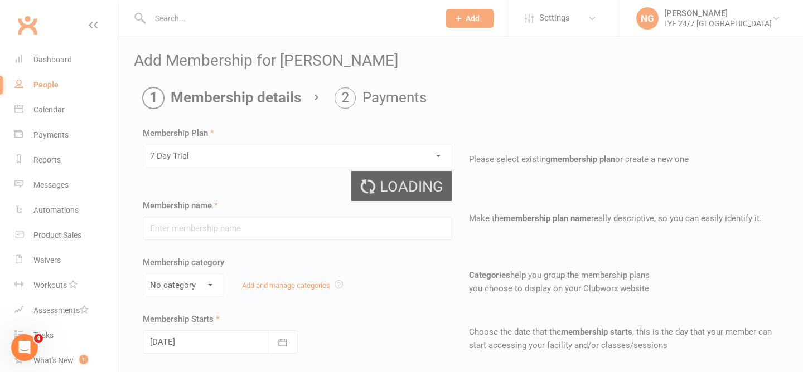
type input "7 Day Trial"
type input "7"
select select "0"
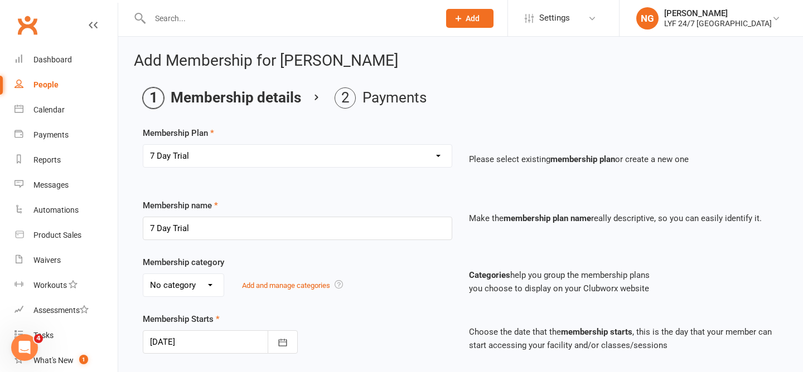
scroll to position [15, 0]
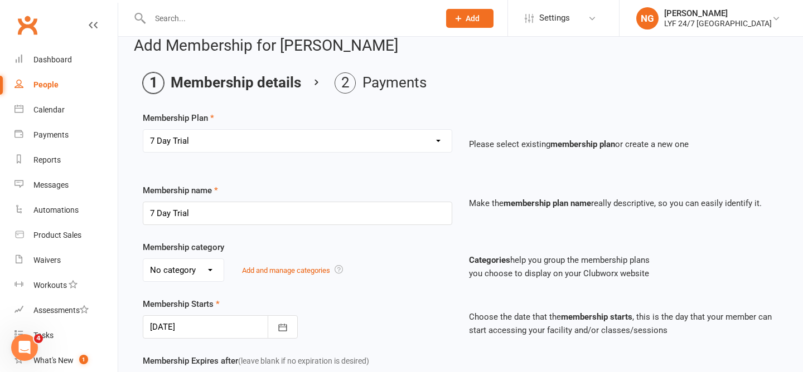
click at [191, 273] on select "No category Complimentary Foundation General Stripe Team" at bounding box center [183, 270] width 80 height 22
select select "0"
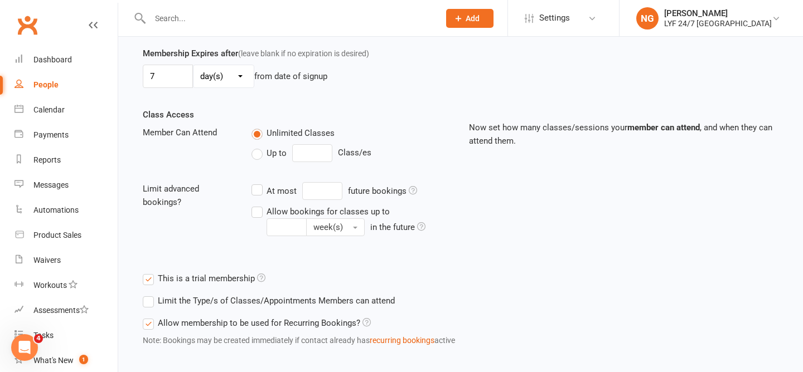
scroll to position [379, 0]
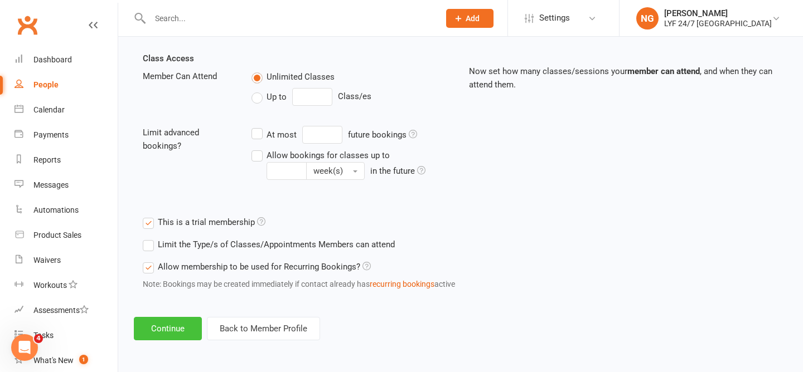
click at [177, 331] on button "Continue" at bounding box center [168, 328] width 68 height 23
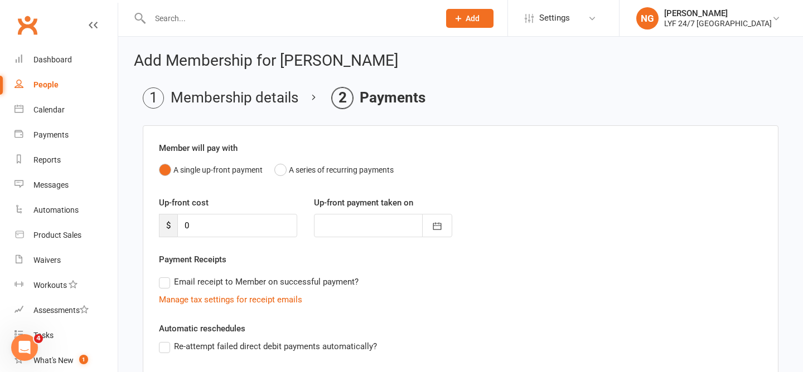
scroll to position [190, 0]
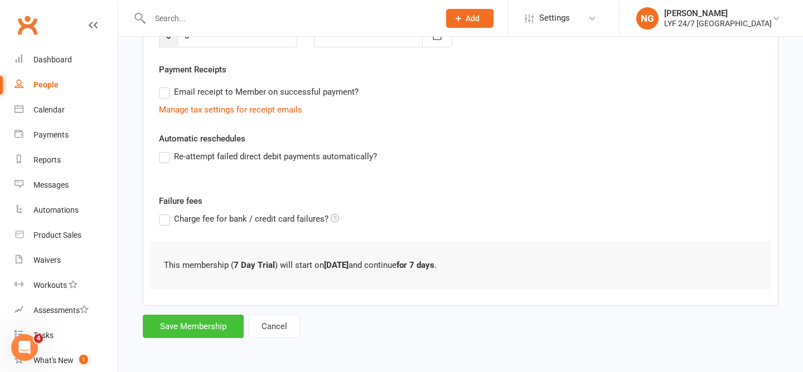
click at [182, 328] on button "Save Membership" at bounding box center [193, 326] width 101 height 23
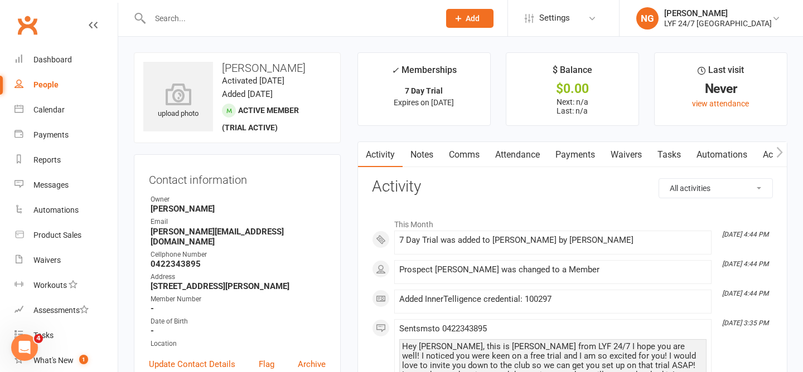
click at [253, 67] on h3 "[PERSON_NAME]" at bounding box center [237, 68] width 188 height 12
copy h3 "[PERSON_NAME]"
click at [315, 143] on div "upload photo [PERSON_NAME] Activated [DATE] Added [DATE] Active member (trial a…" at bounding box center [237, 97] width 207 height 91
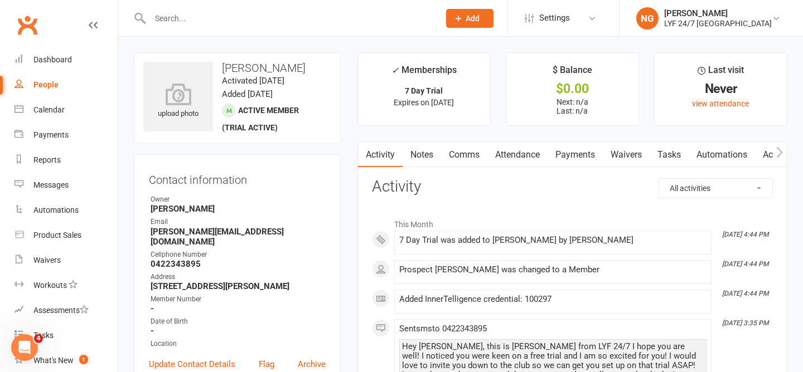
click at [40, 87] on div "People" at bounding box center [45, 84] width 25 height 9
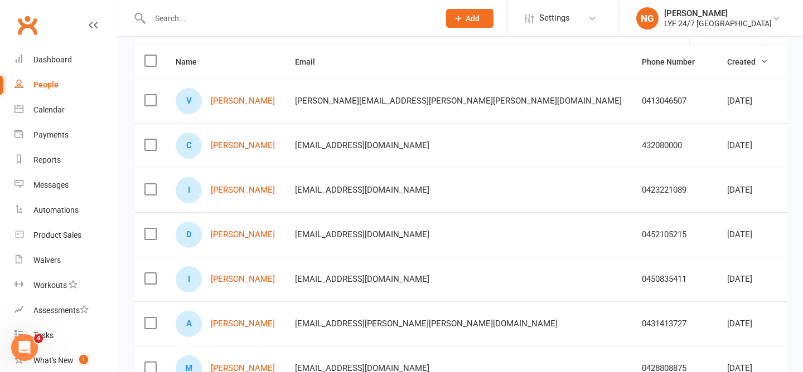
scroll to position [161, 0]
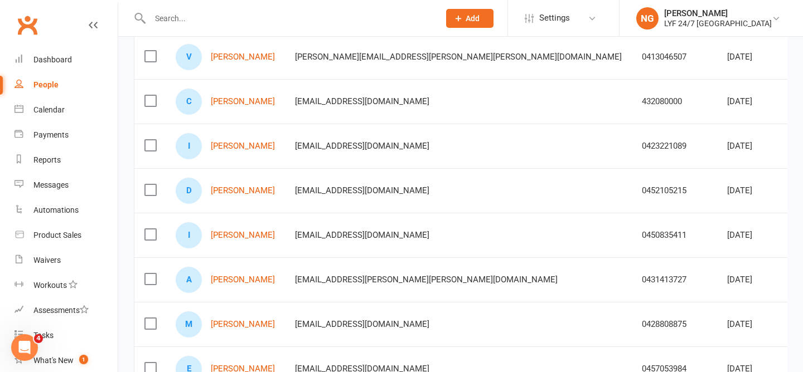
click at [237, 62] on div "V [PERSON_NAME]" at bounding box center [225, 57] width 99 height 26
click at [236, 60] on link "[PERSON_NAME]" at bounding box center [243, 56] width 64 height 9
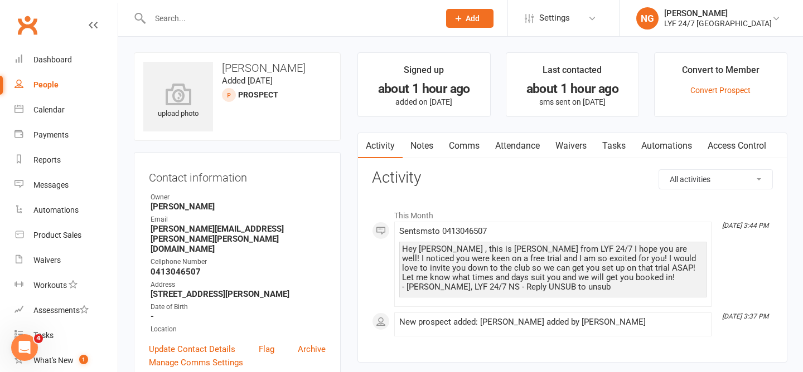
click at [241, 66] on h3 "[PERSON_NAME]" at bounding box center [237, 68] width 188 height 12
copy h3 "[PERSON_NAME]"
click at [193, 267] on strong "0413046507" at bounding box center [238, 272] width 175 height 10
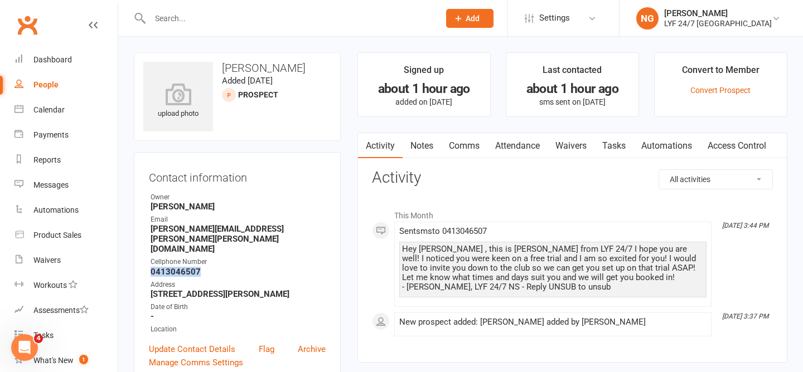
click at [193, 267] on strong "0413046507" at bounding box center [238, 272] width 175 height 10
copy render-form-field "0413046507"
